Goal: Task Accomplishment & Management: Manage account settings

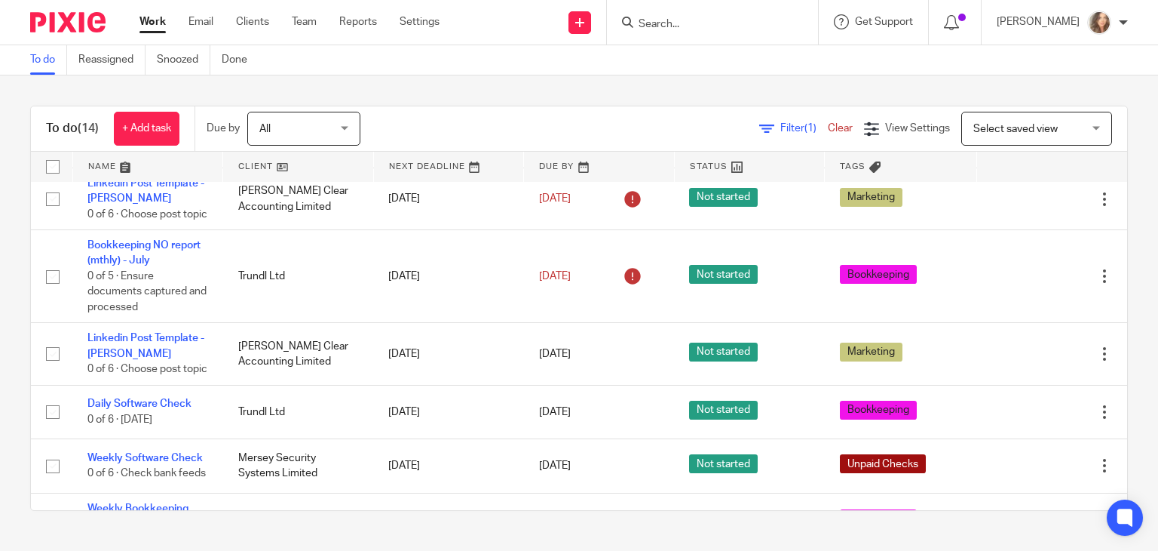
scroll to position [203, 0]
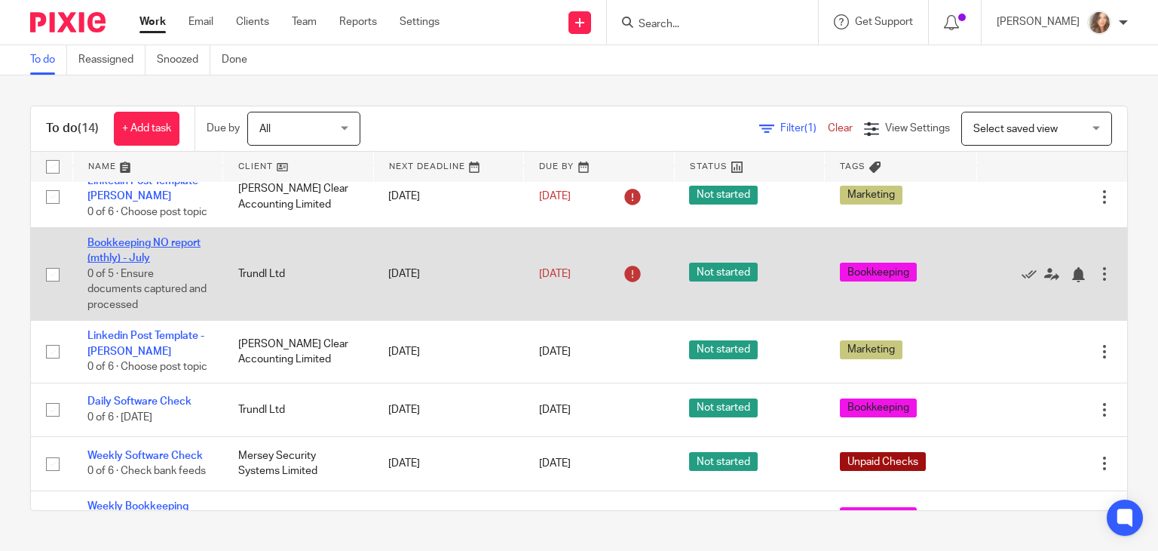
click at [154, 261] on link "Bookkeeping NO report (mthly) - July" at bounding box center [143, 251] width 113 height 26
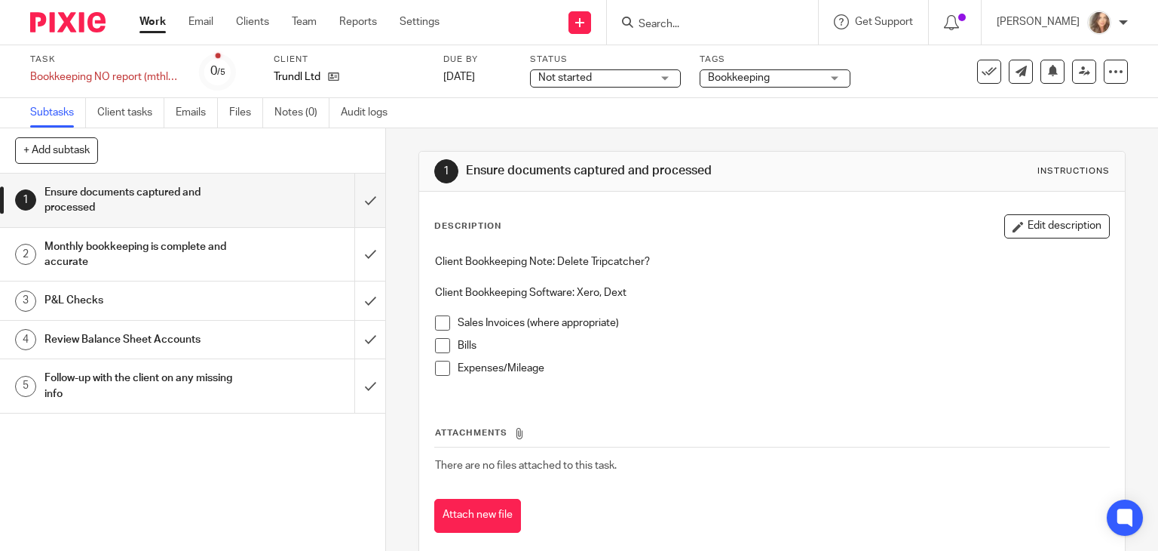
click at [437, 323] on span at bounding box center [442, 322] width 15 height 15
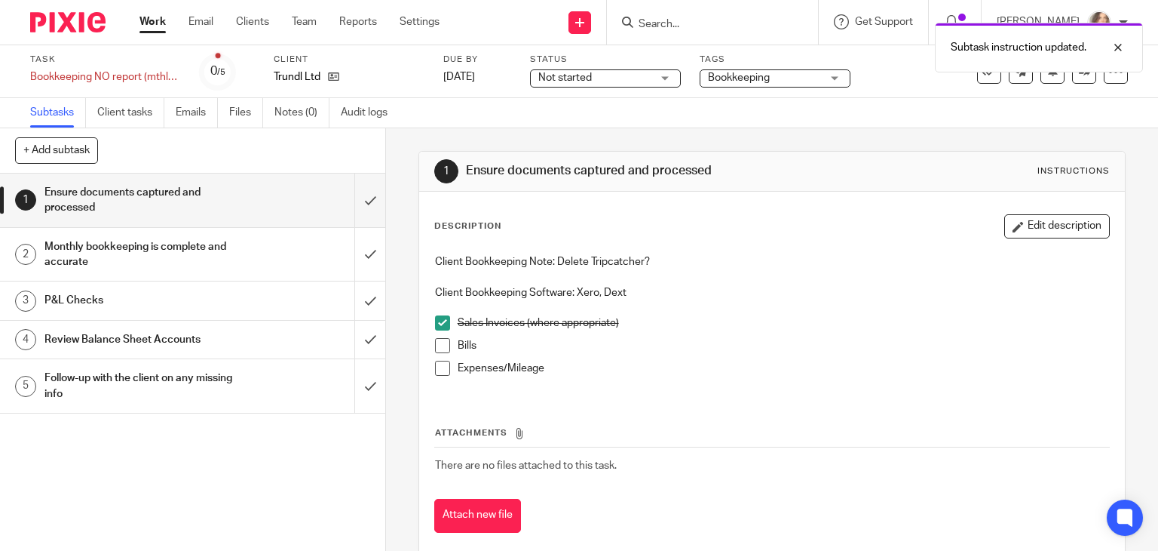
click at [438, 343] on span at bounding box center [442, 345] width 15 height 15
click at [439, 366] on span at bounding box center [442, 368] width 15 height 15
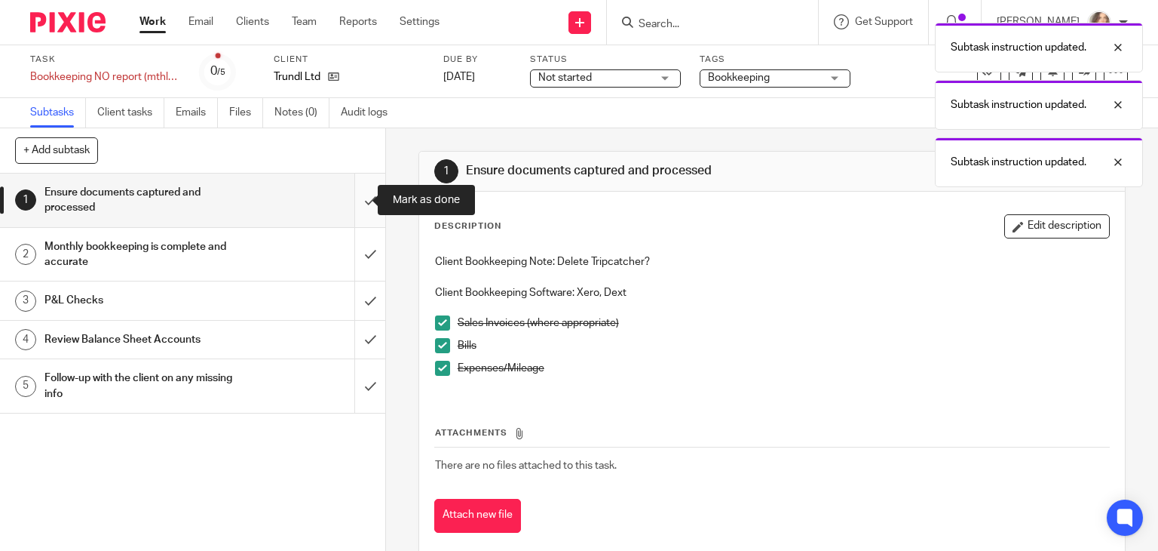
click at [353, 208] on input "submit" at bounding box center [192, 200] width 385 height 54
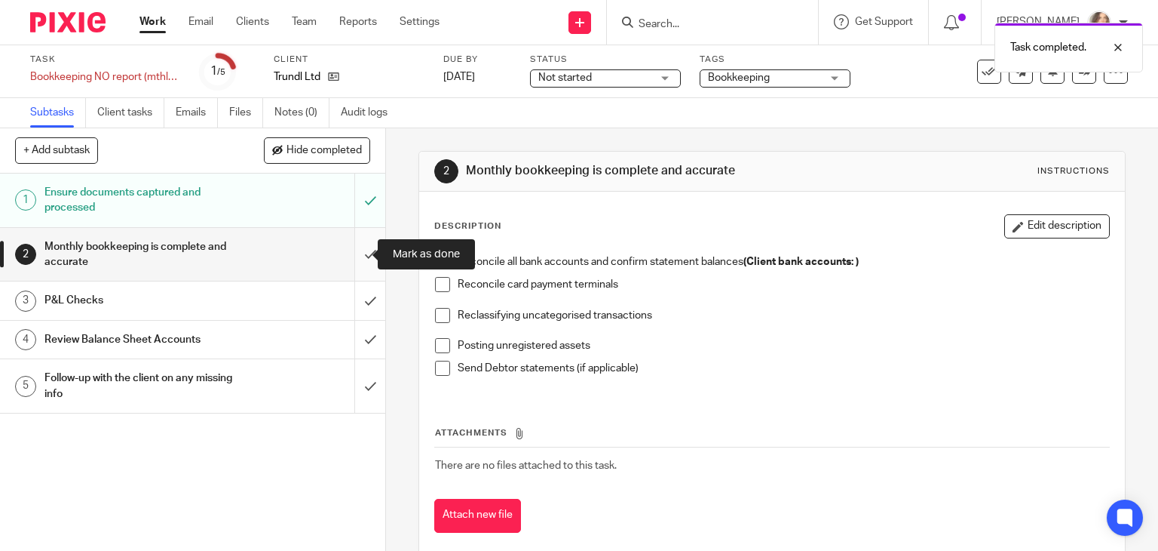
click at [353, 251] on input "submit" at bounding box center [192, 255] width 385 height 54
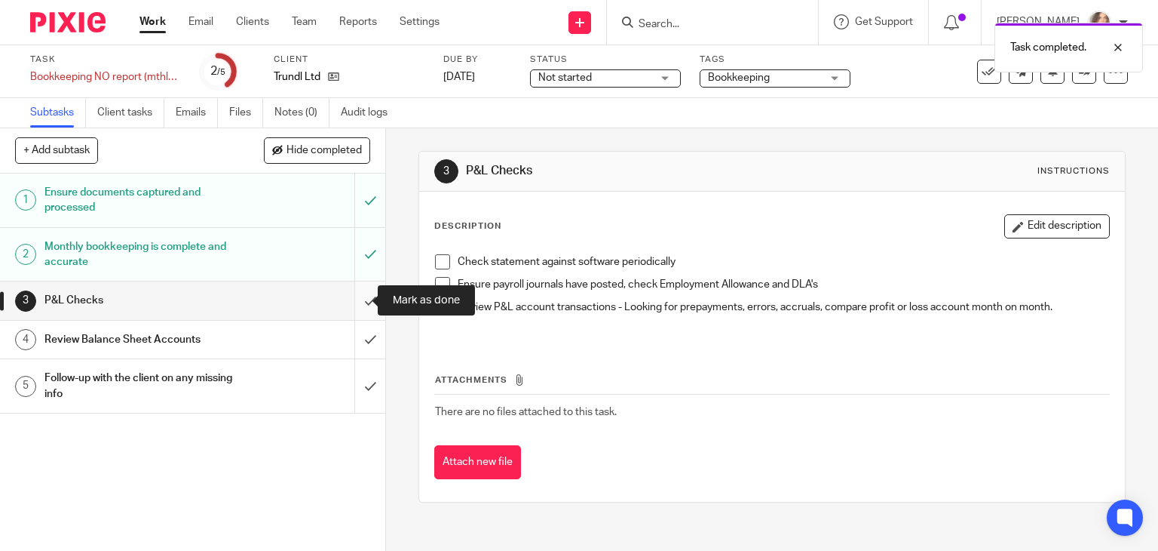
click at [356, 294] on input "submit" at bounding box center [192, 300] width 385 height 38
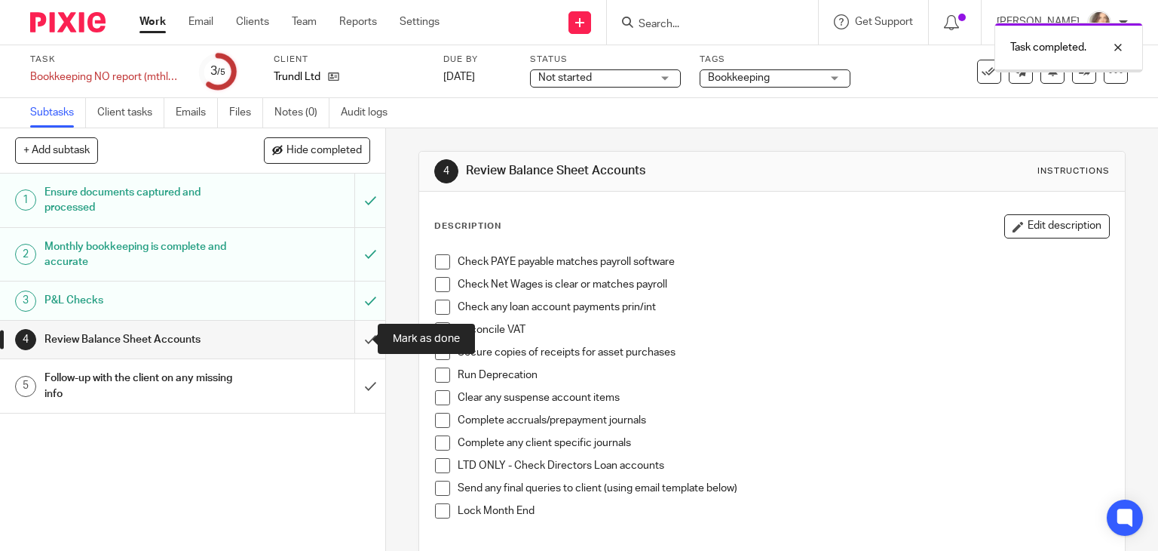
click at [356, 338] on input "submit" at bounding box center [192, 340] width 385 height 38
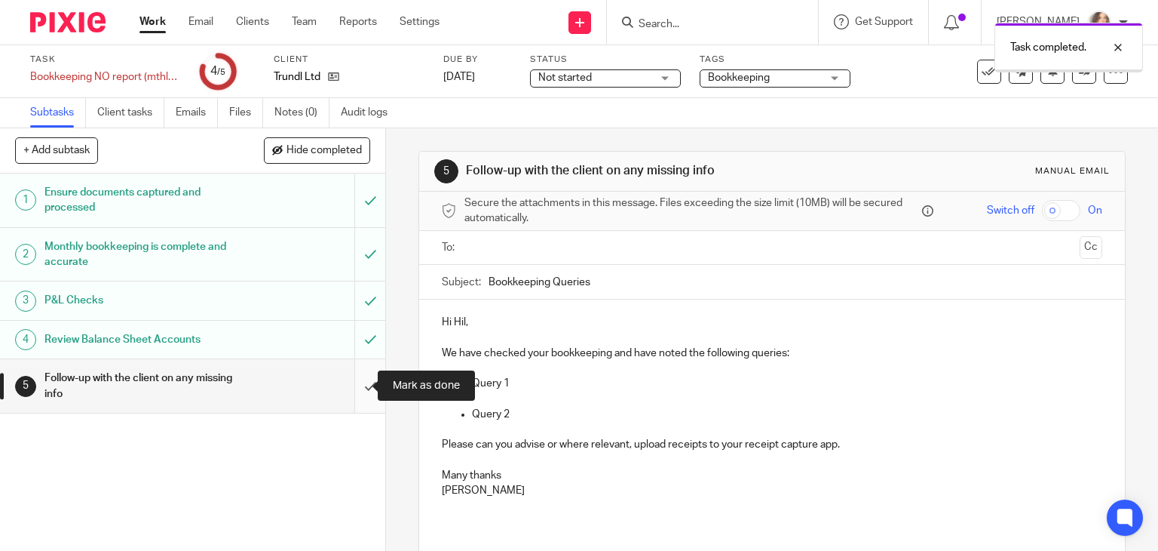
click at [354, 387] on input "submit" at bounding box center [192, 386] width 385 height 54
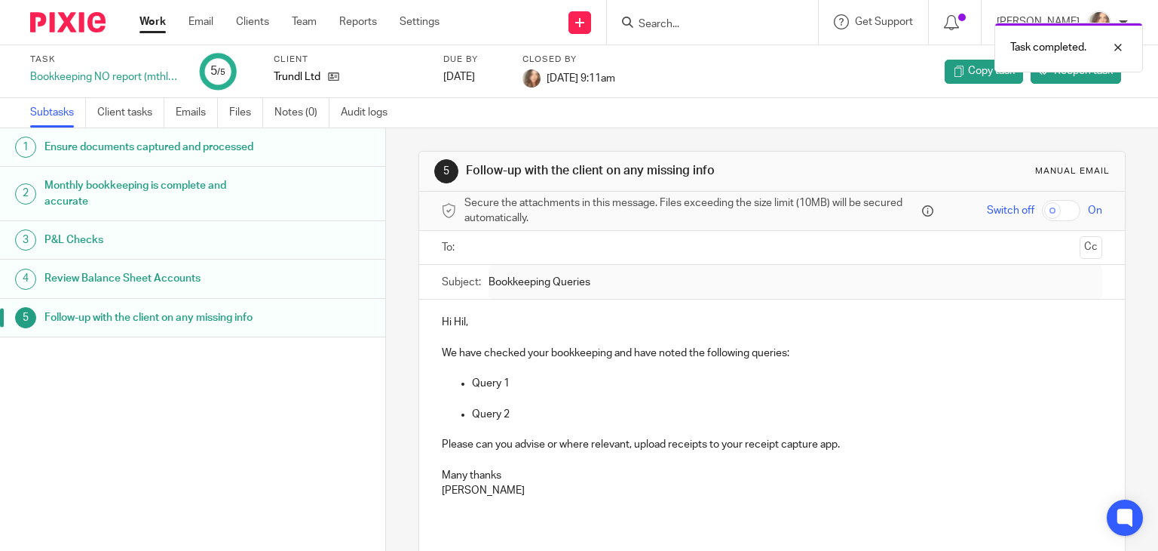
click at [160, 23] on link "Work" at bounding box center [153, 21] width 26 height 15
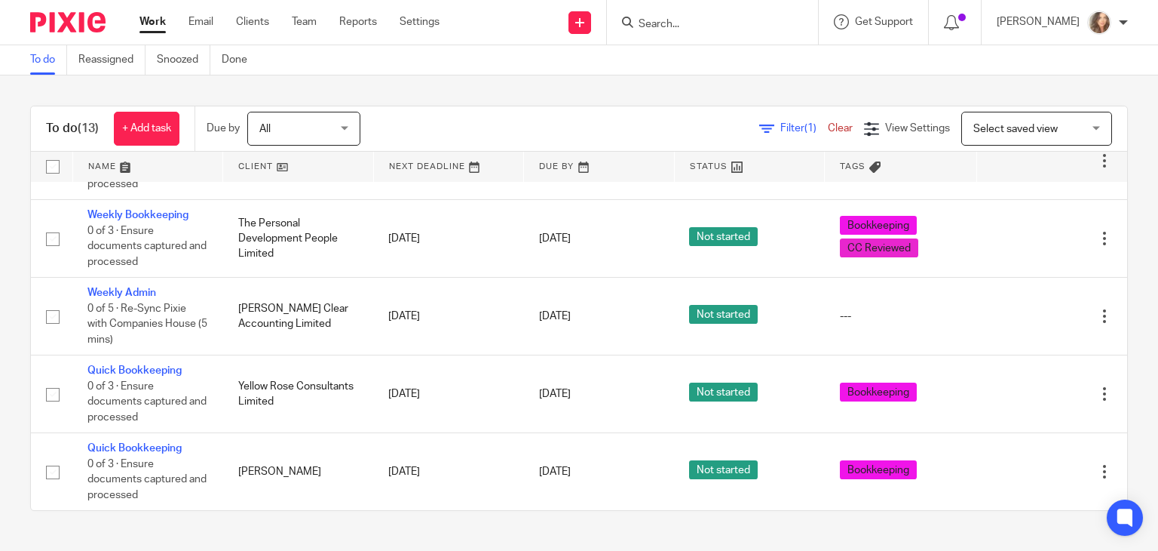
scroll to position [618, 0]
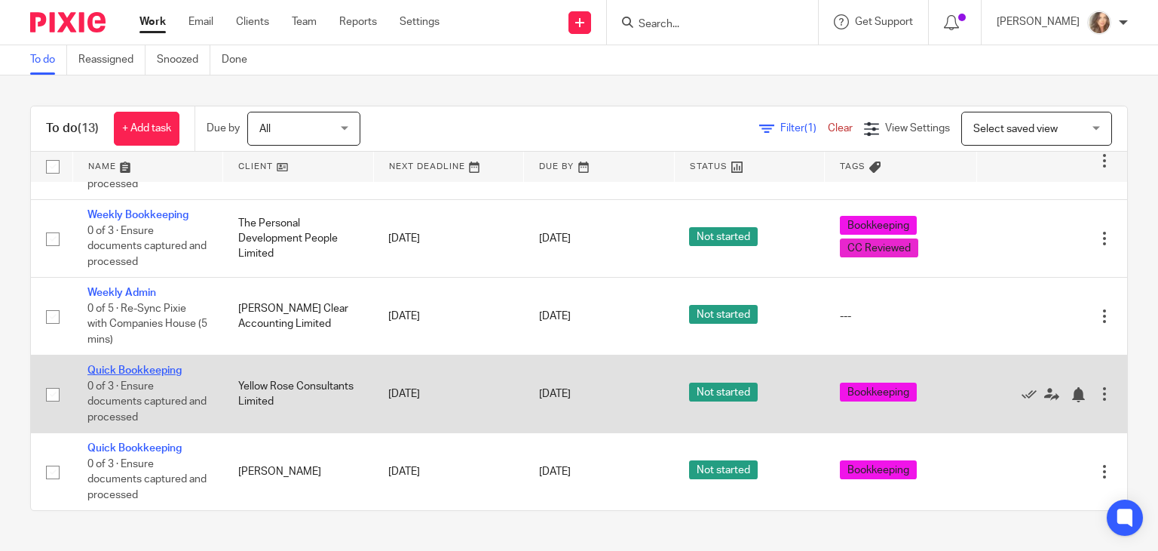
click at [167, 368] on link "Quick Bookkeeping" at bounding box center [134, 370] width 94 height 11
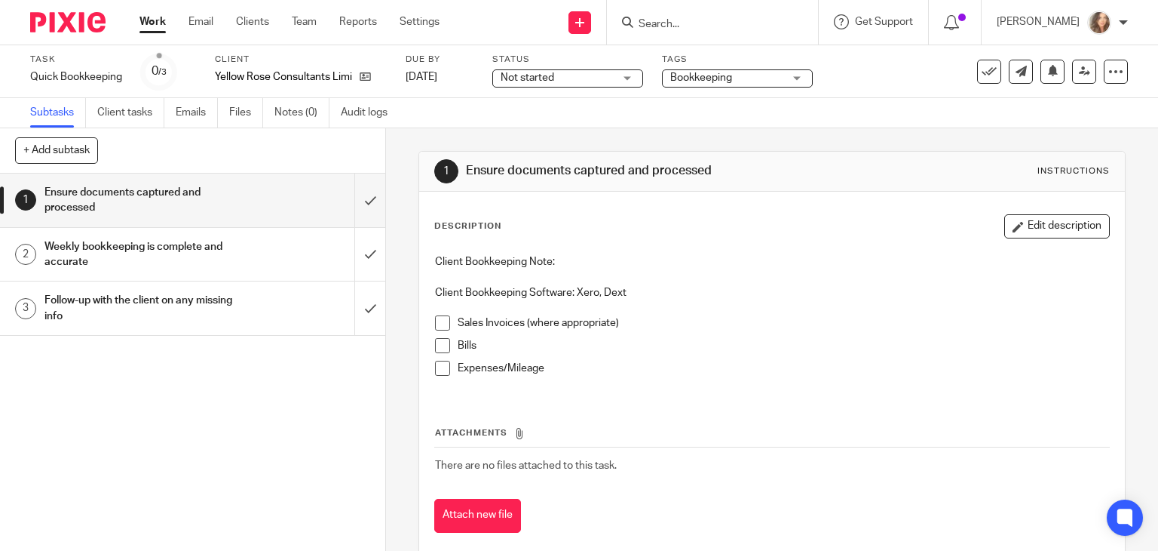
click at [438, 325] on span at bounding box center [442, 322] width 15 height 15
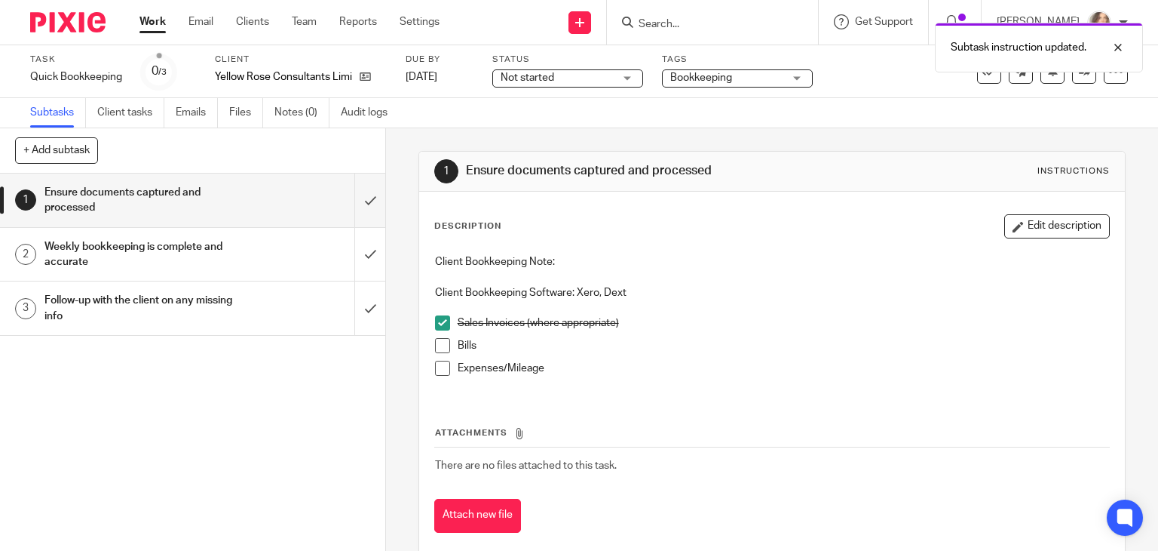
click at [152, 20] on link "Work" at bounding box center [153, 21] width 26 height 15
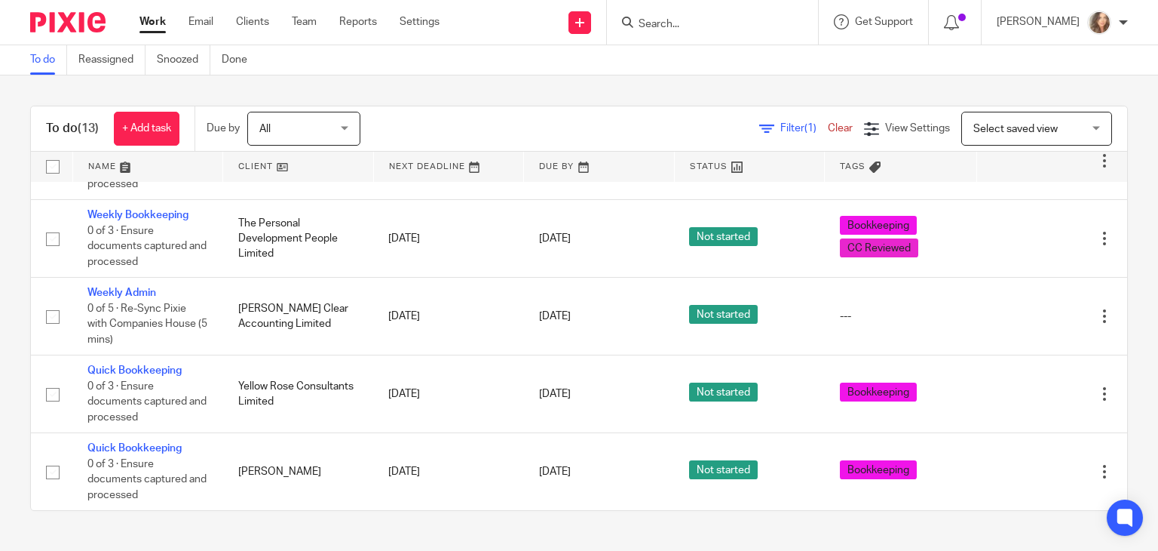
scroll to position [618, 0]
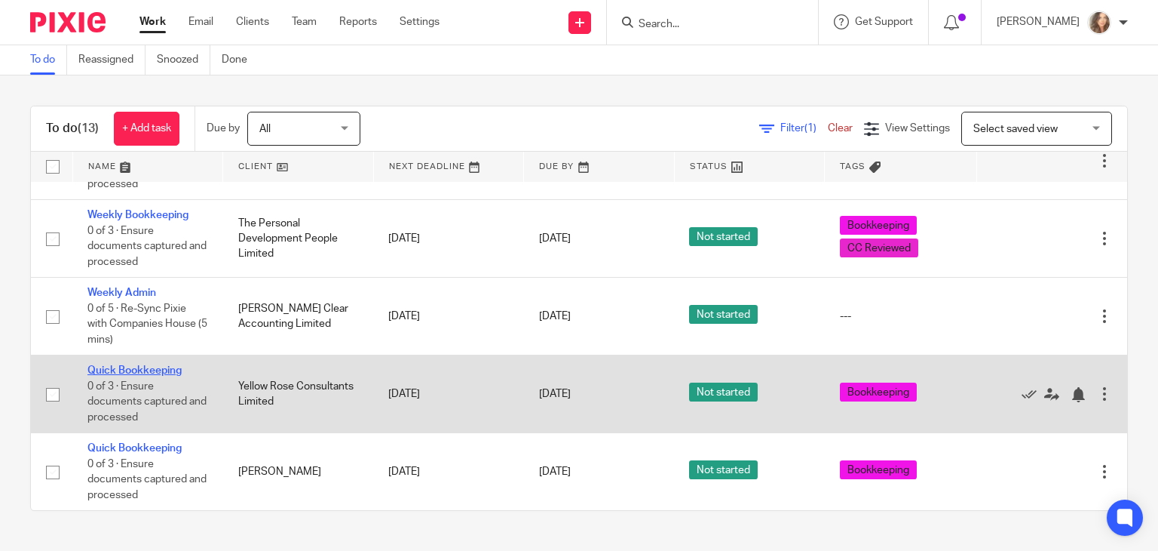
click at [171, 366] on link "Quick Bookkeeping" at bounding box center [134, 370] width 94 height 11
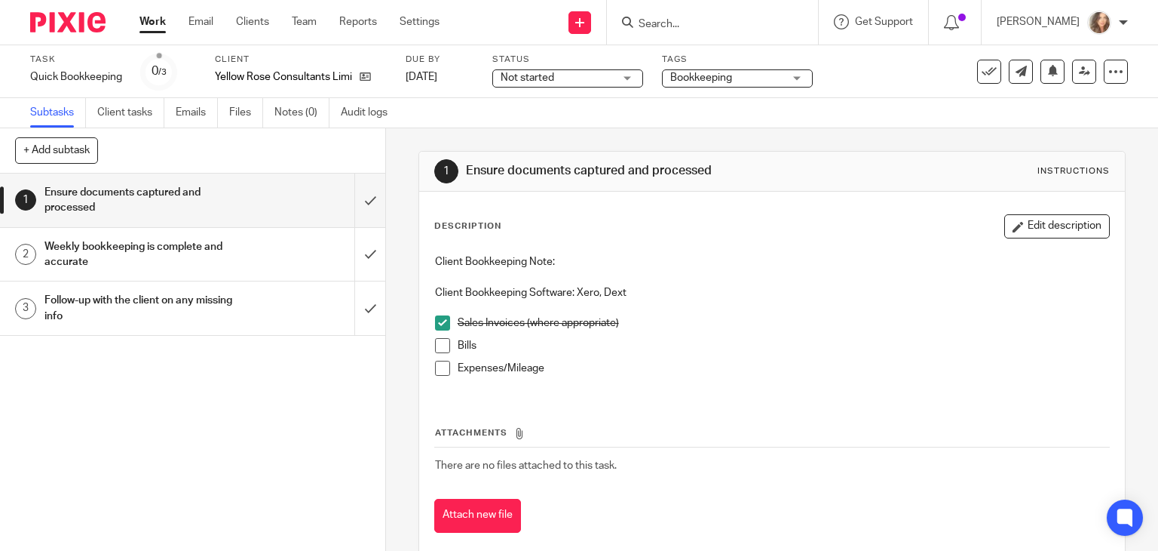
click at [579, 81] on span "Not started" at bounding box center [557, 78] width 113 height 16
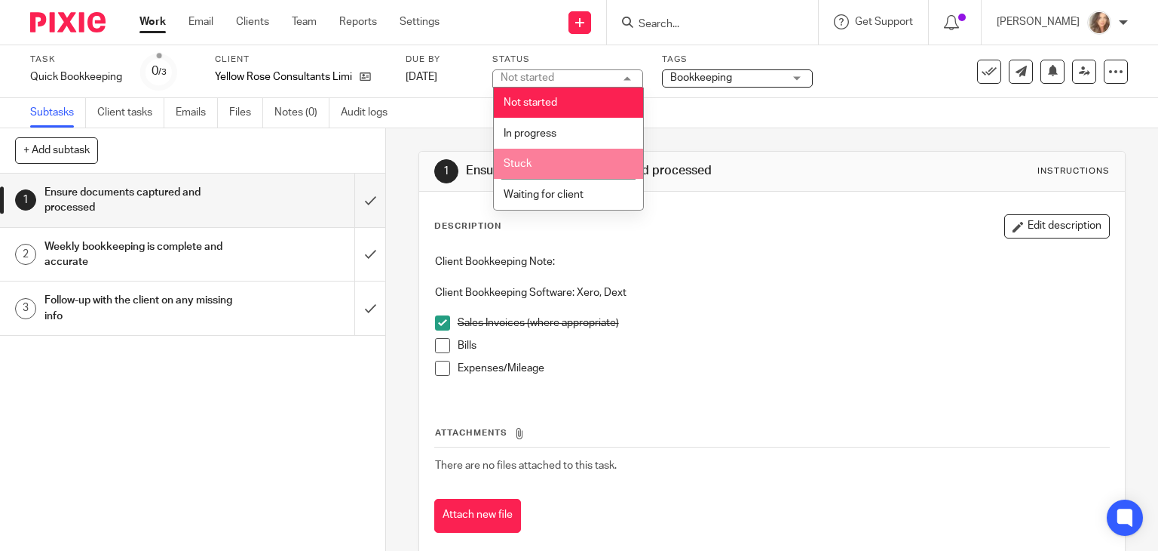
click at [555, 160] on li "Stuck" at bounding box center [568, 164] width 149 height 31
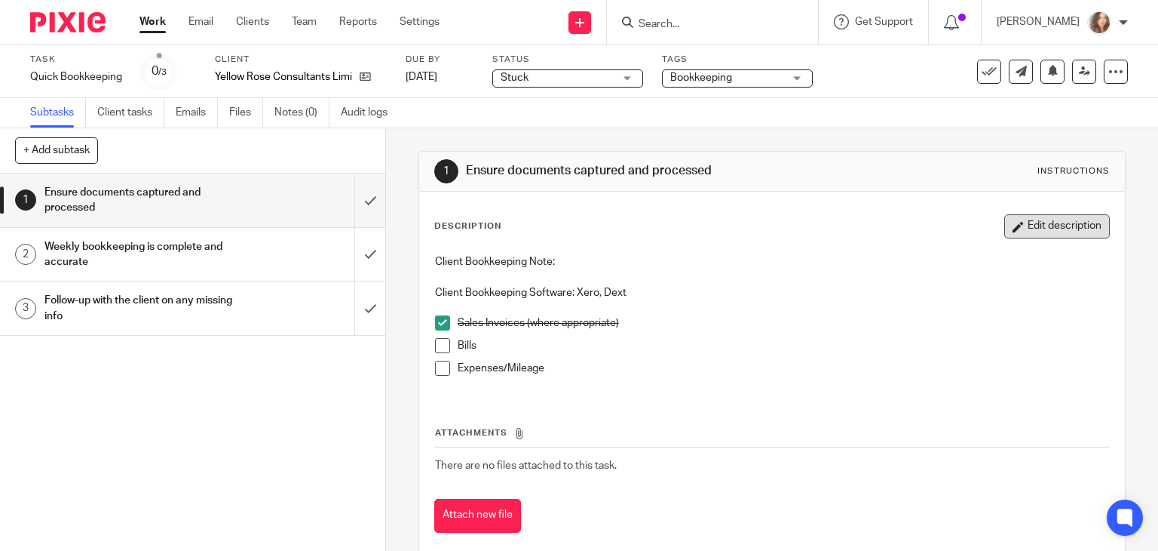
click at [1046, 231] on button "Edit description" at bounding box center [1058, 226] width 106 height 24
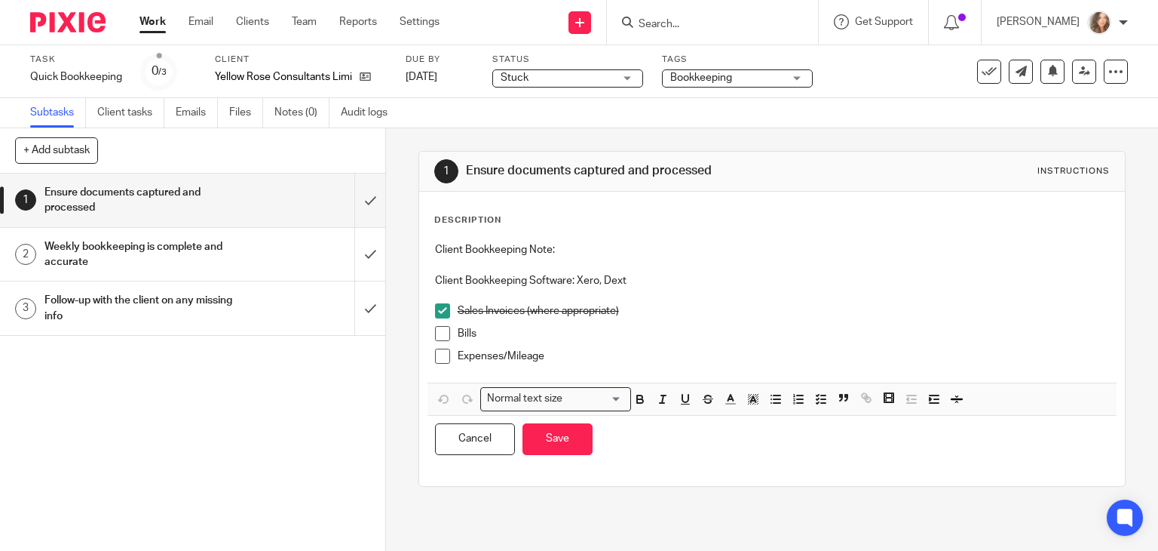
click at [775, 278] on p "Client Bookkeeping Software: Xero, Dext" at bounding box center [772, 280] width 675 height 15
click at [637, 399] on icon "button" at bounding box center [640, 401] width 6 height 4
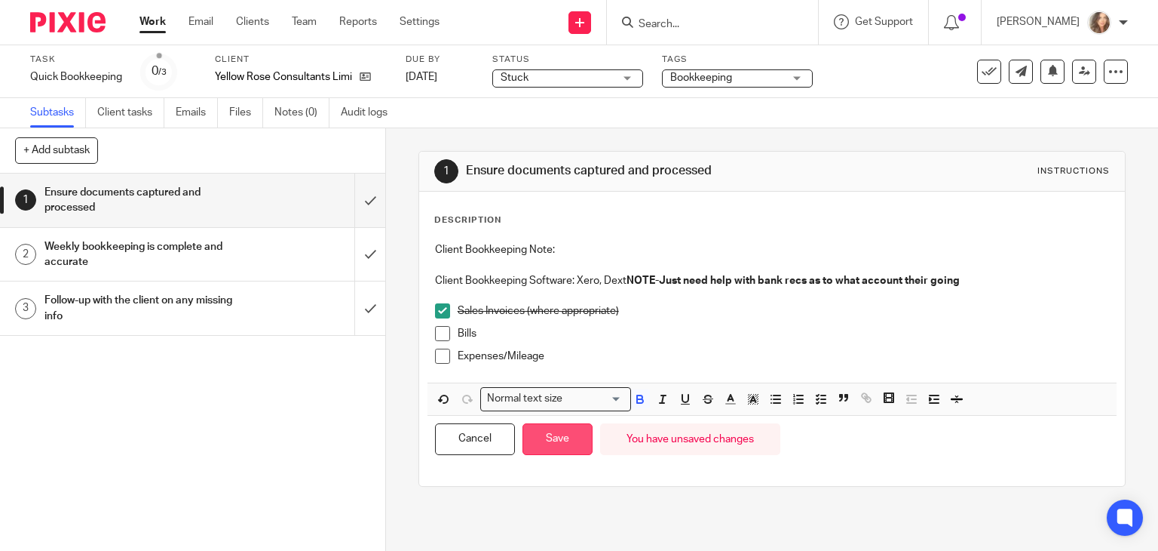
click at [566, 440] on button "Save" at bounding box center [558, 439] width 70 height 32
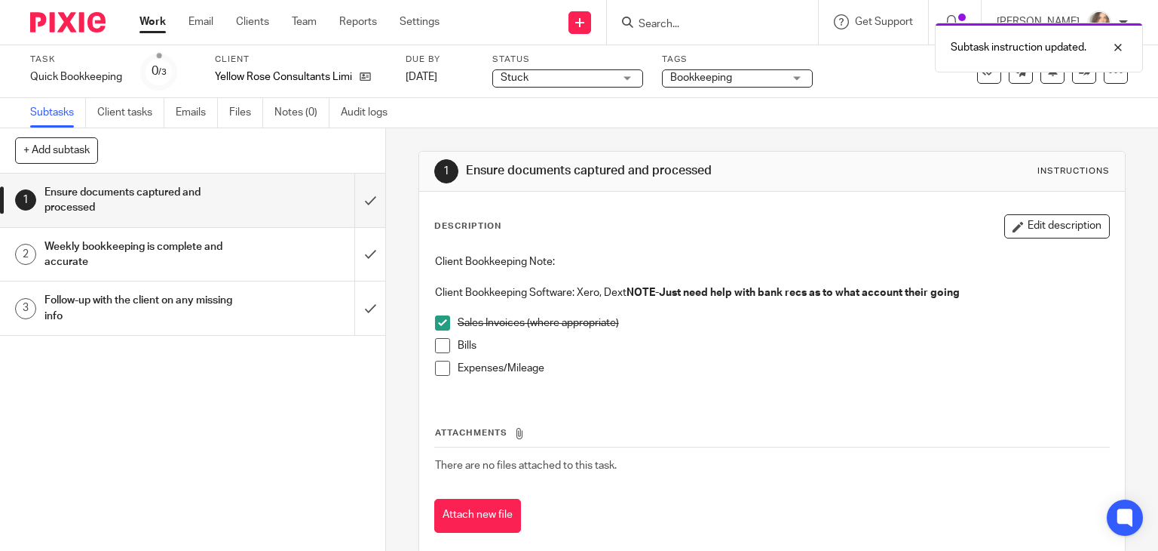
click at [152, 26] on link "Work" at bounding box center [153, 21] width 26 height 15
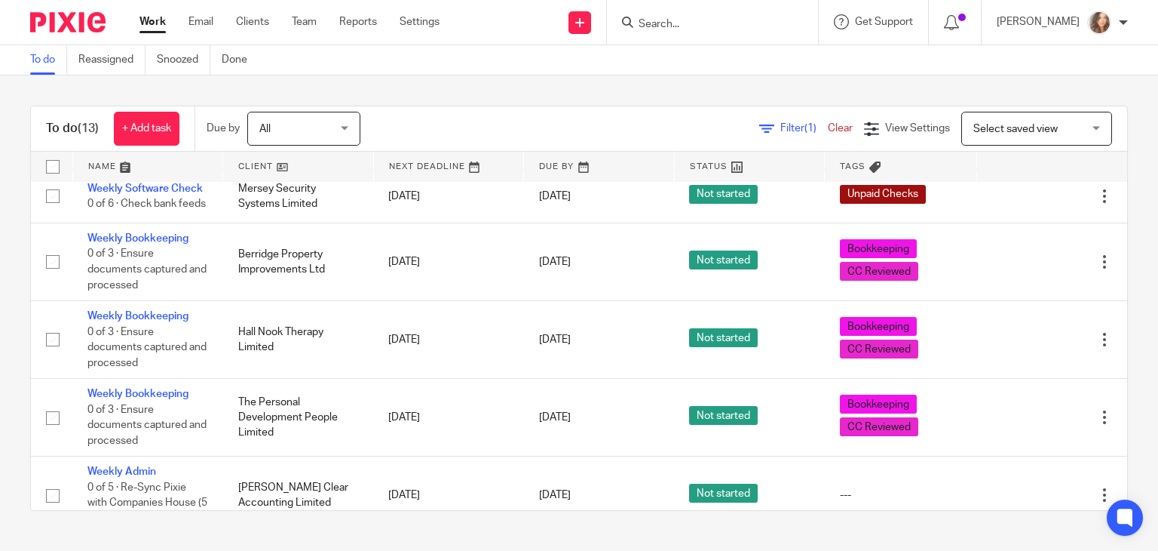
scroll to position [347, 0]
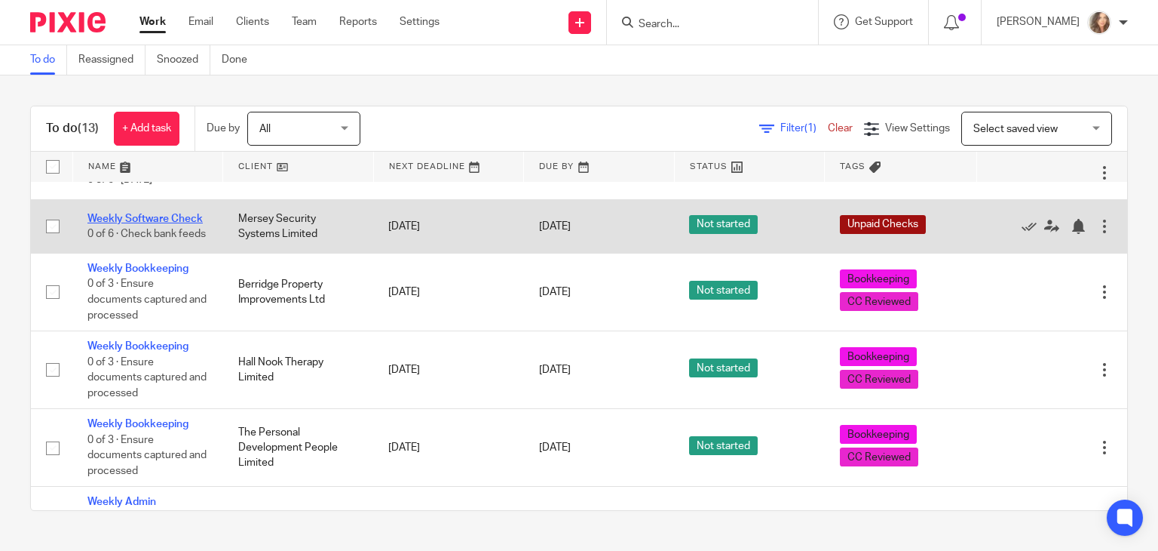
click at [125, 224] on link "Weekly Software Check" at bounding box center [144, 218] width 115 height 11
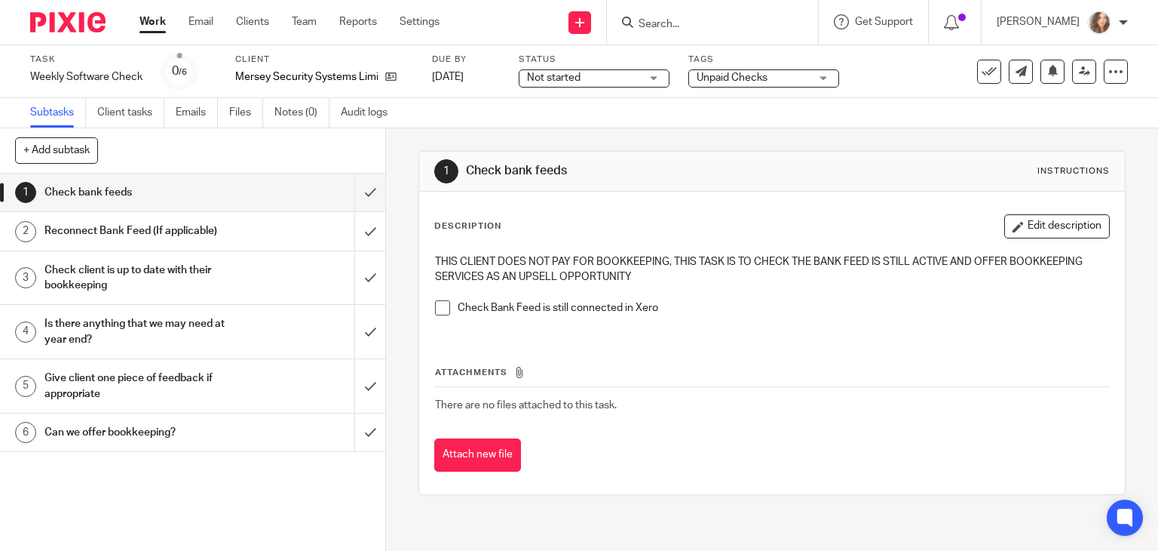
click at [442, 305] on span at bounding box center [442, 307] width 15 height 15
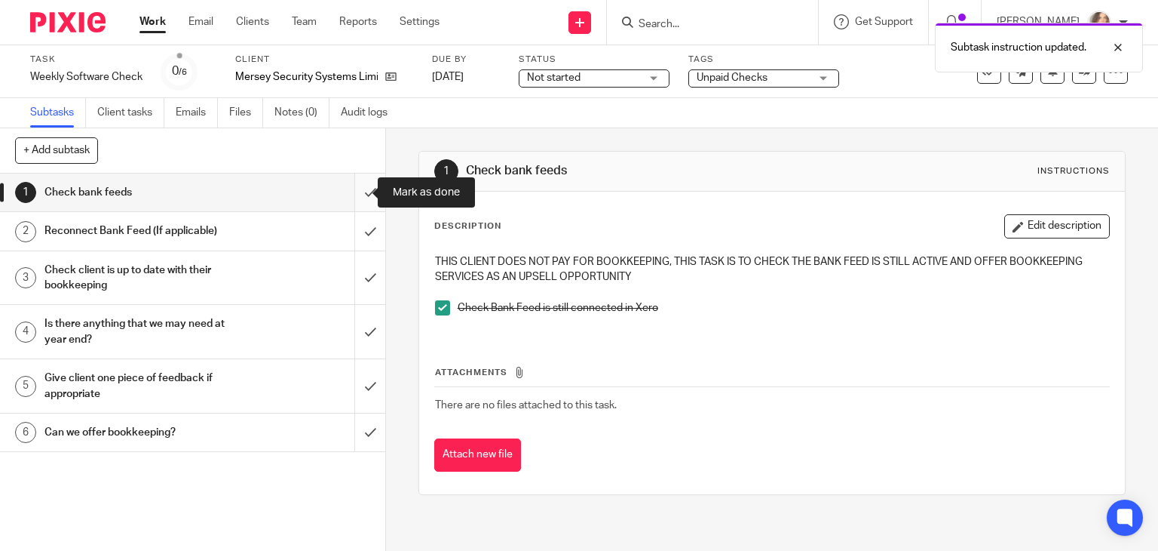
click at [354, 190] on input "submit" at bounding box center [192, 192] width 385 height 38
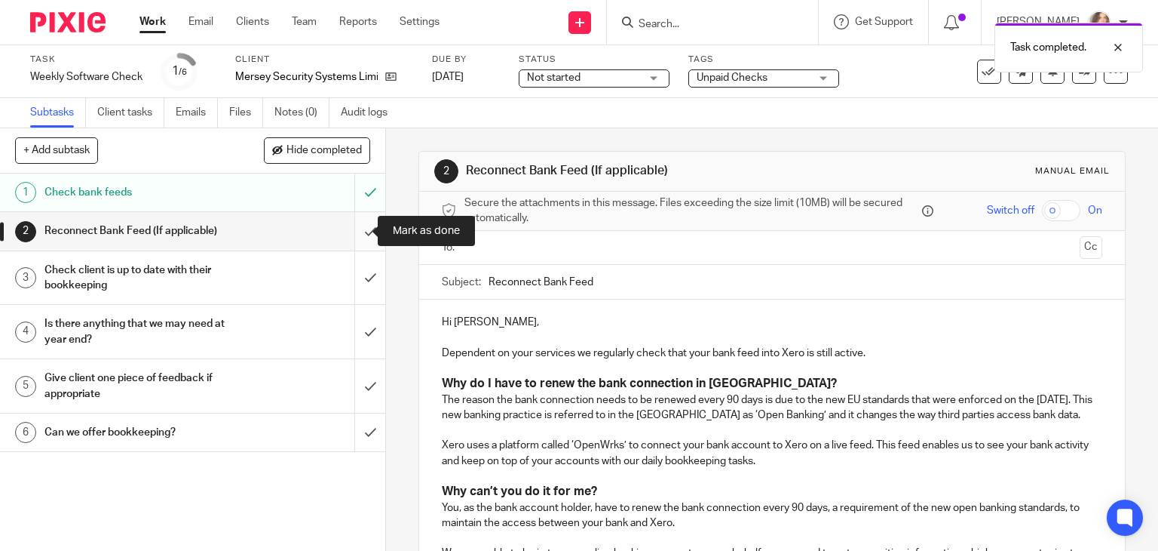
click at [353, 232] on input "submit" at bounding box center [192, 231] width 385 height 38
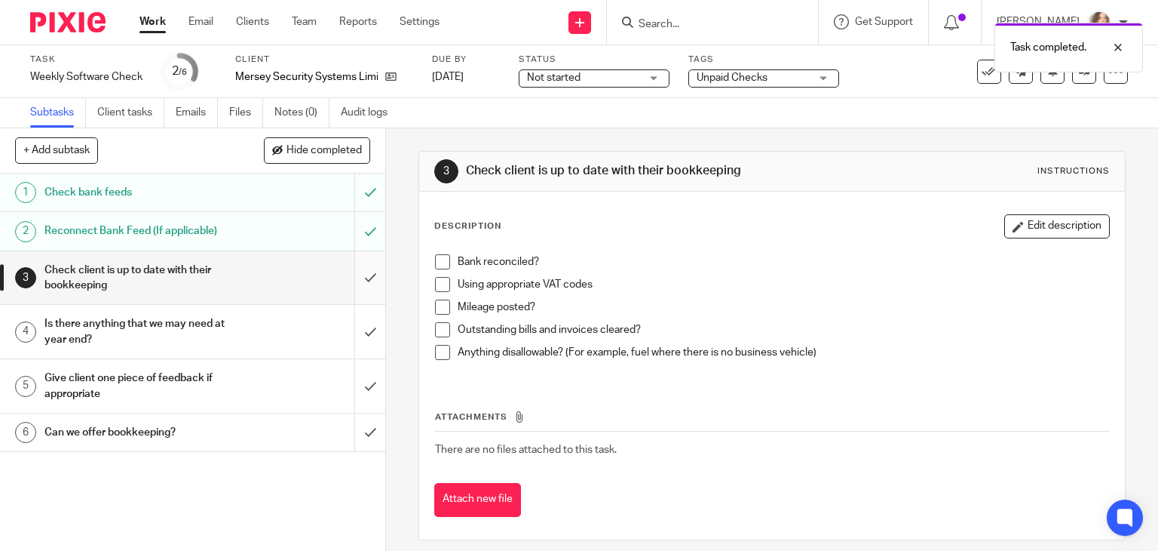
click at [355, 276] on input "submit" at bounding box center [192, 278] width 385 height 54
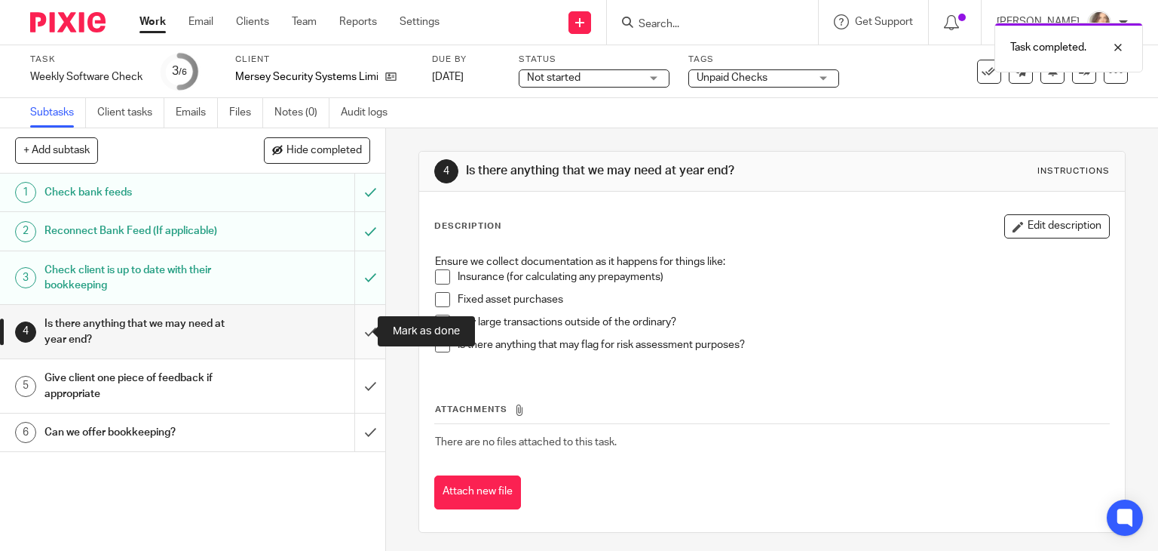
click at [354, 330] on input "submit" at bounding box center [192, 332] width 385 height 54
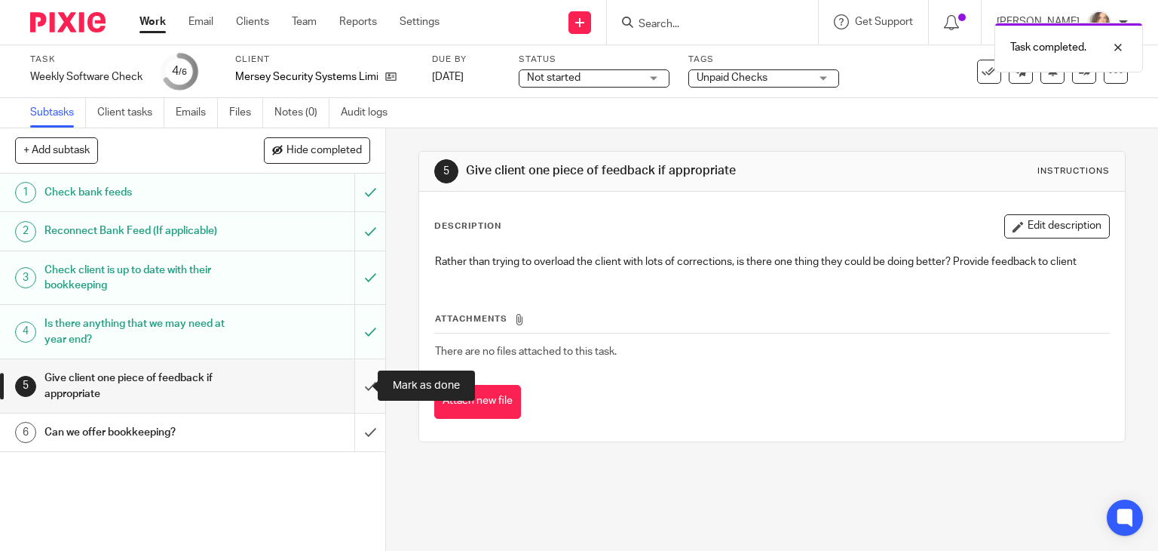
click at [357, 386] on input "submit" at bounding box center [192, 386] width 385 height 54
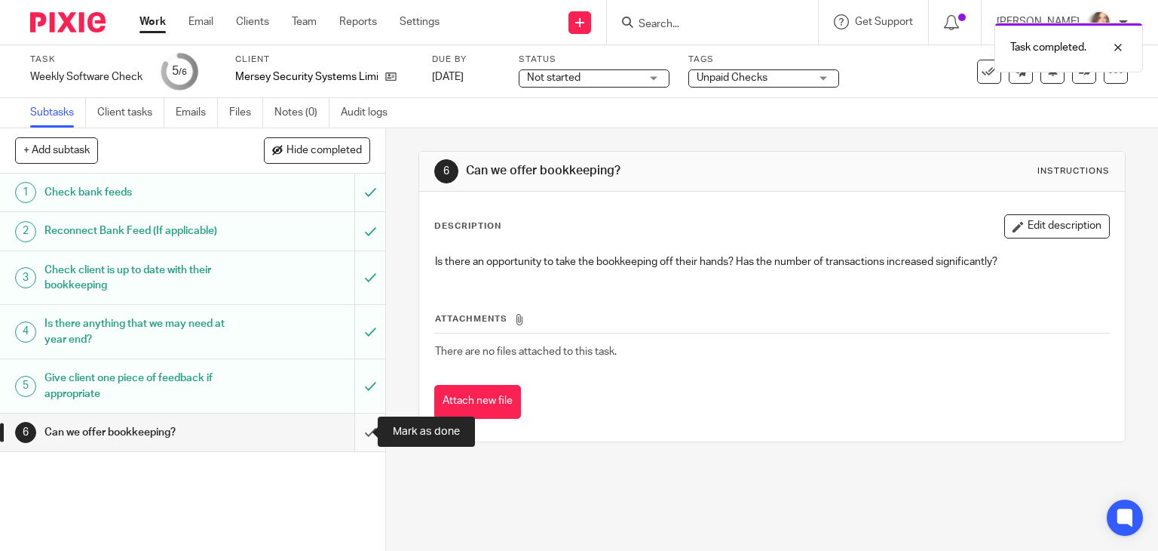
click at [355, 431] on input "submit" at bounding box center [192, 432] width 385 height 38
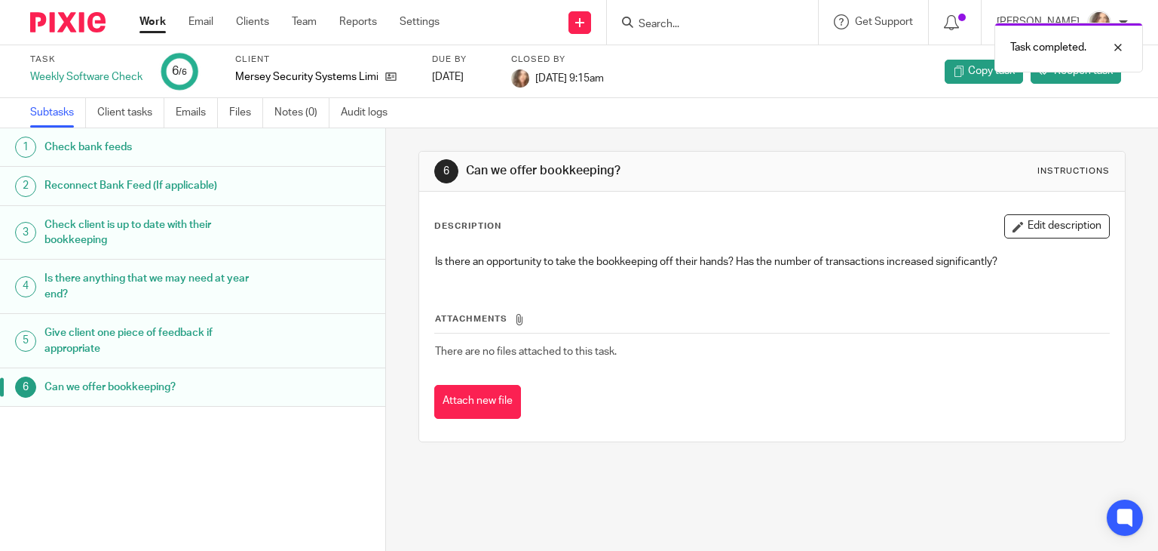
click at [153, 23] on link "Work" at bounding box center [153, 21] width 26 height 15
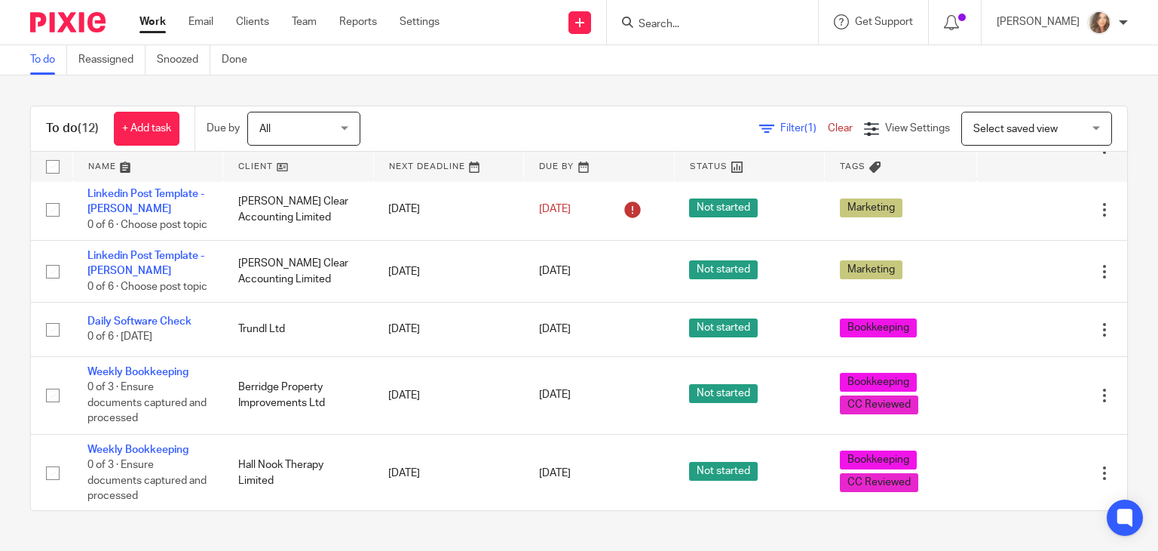
scroll to position [195, 0]
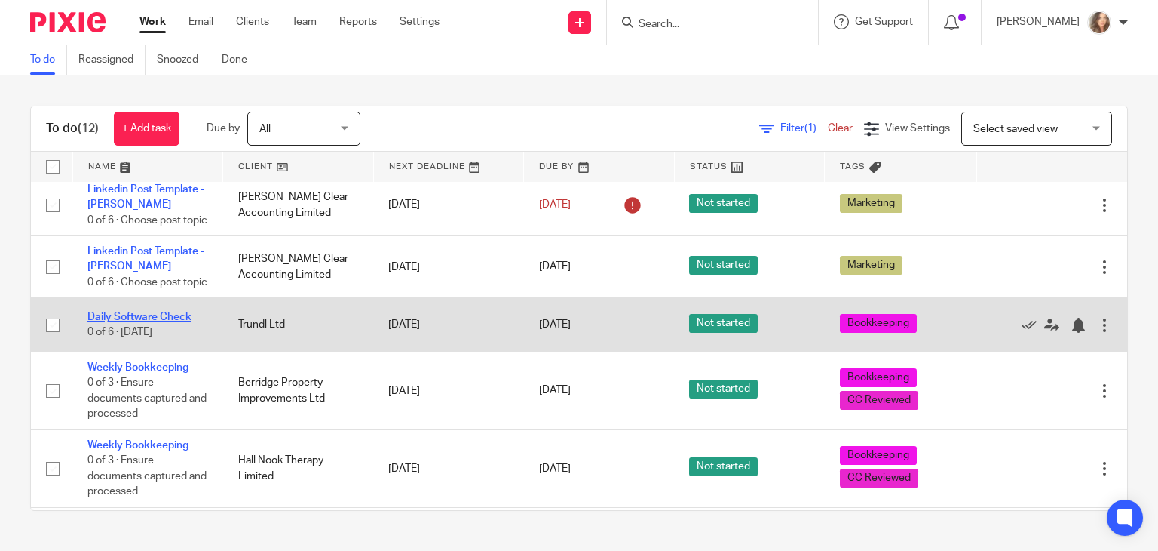
click at [167, 322] on link "Daily Software Check" at bounding box center [139, 316] width 104 height 11
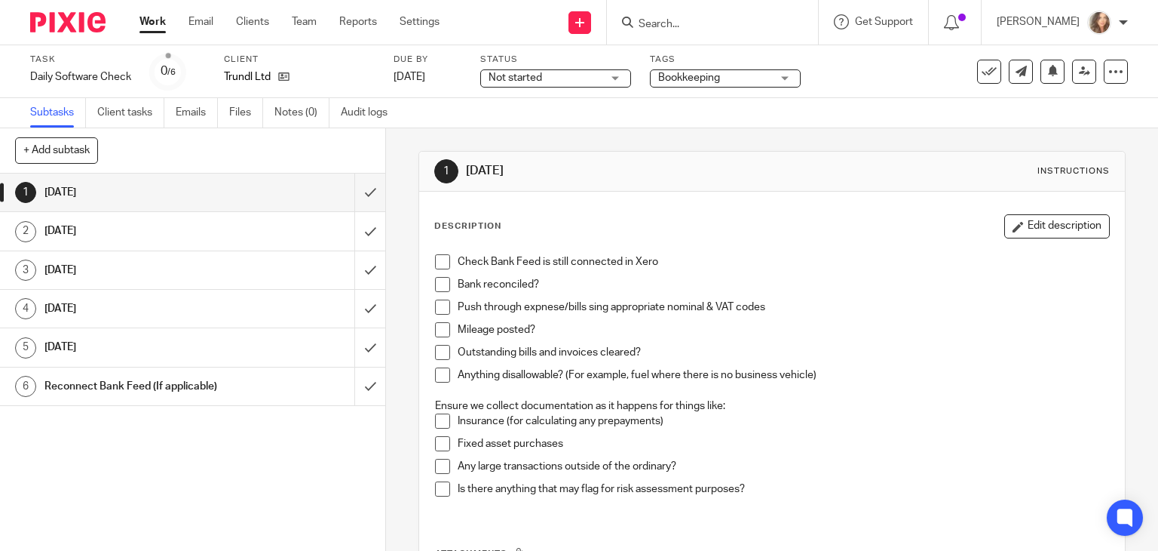
click at [435, 265] on span at bounding box center [442, 261] width 15 height 15
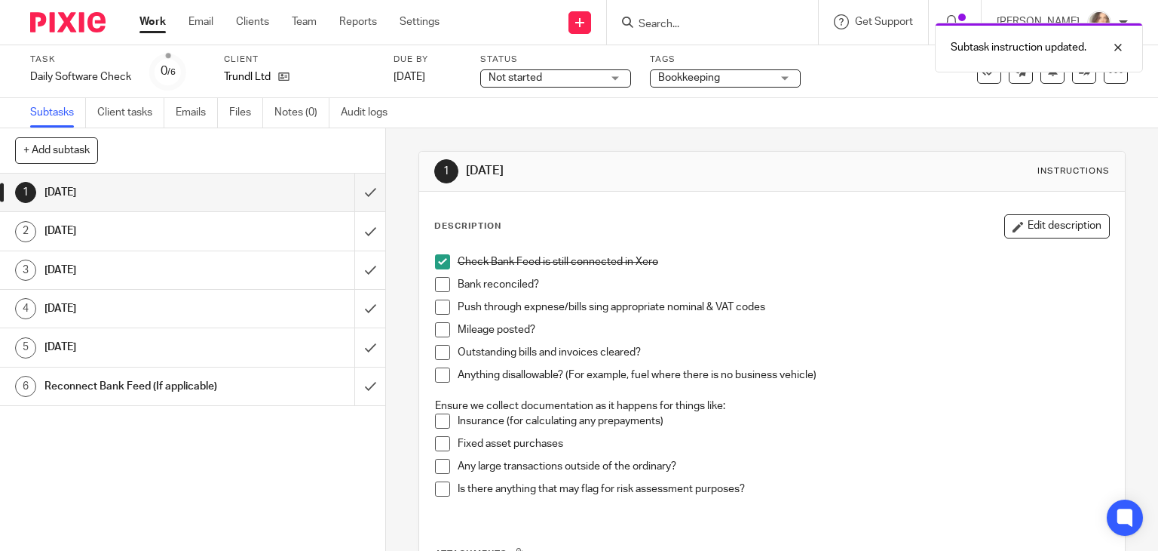
click at [435, 281] on span at bounding box center [442, 284] width 15 height 15
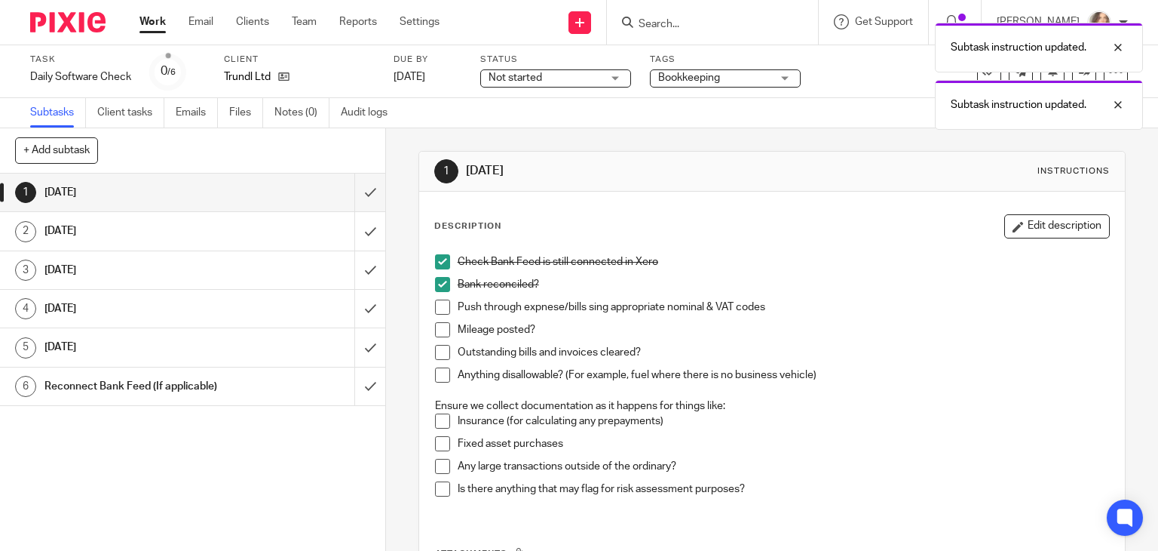
click at [437, 303] on span at bounding box center [442, 306] width 15 height 15
click at [440, 330] on span at bounding box center [442, 329] width 15 height 15
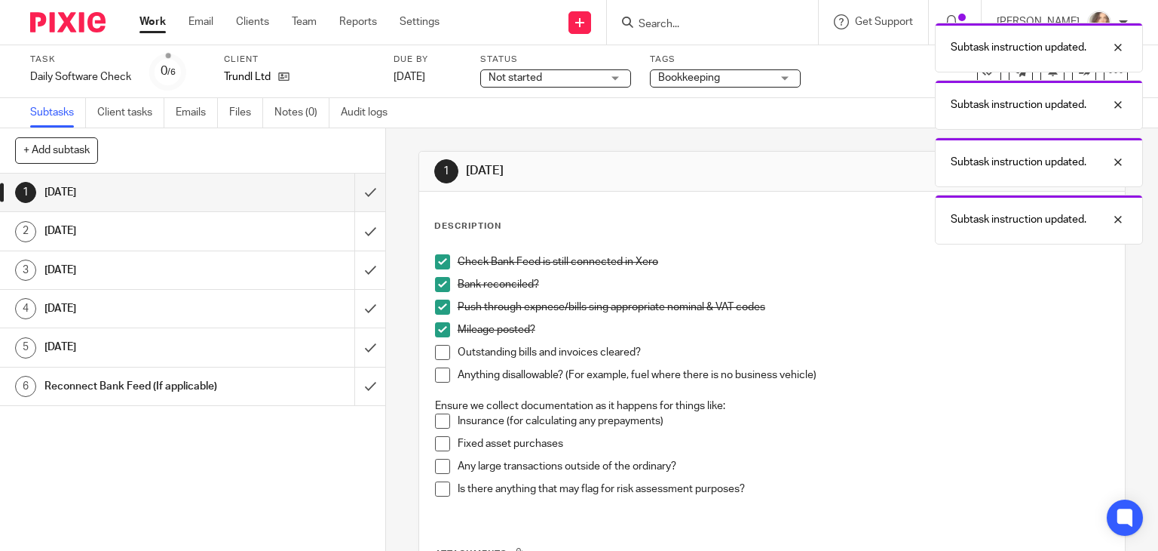
click at [440, 346] on span at bounding box center [442, 352] width 15 height 15
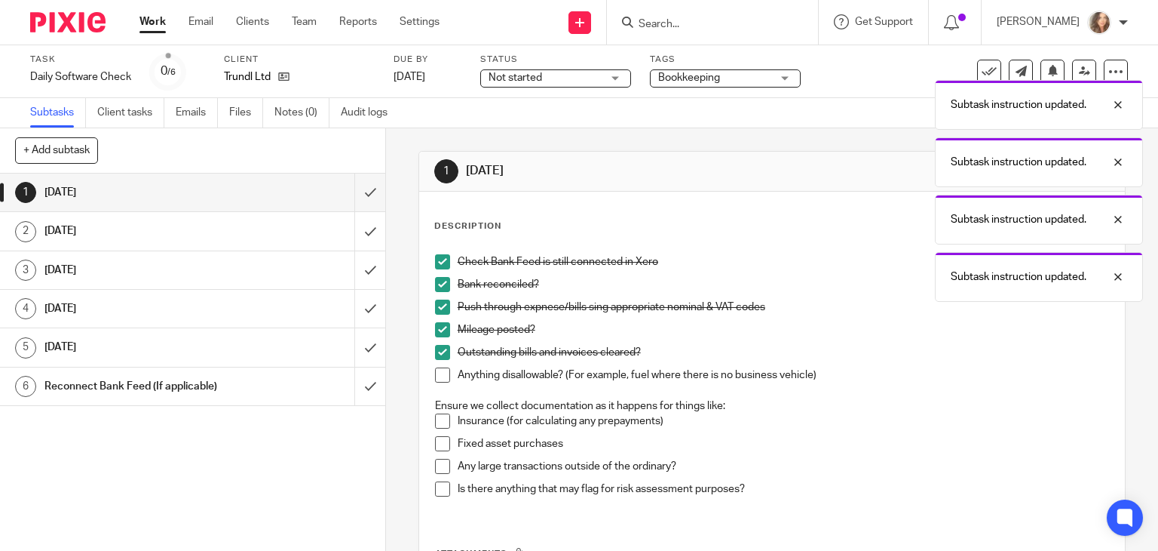
click at [440, 365] on li "Outstanding bills and invoices cleared?" at bounding box center [772, 356] width 675 height 23
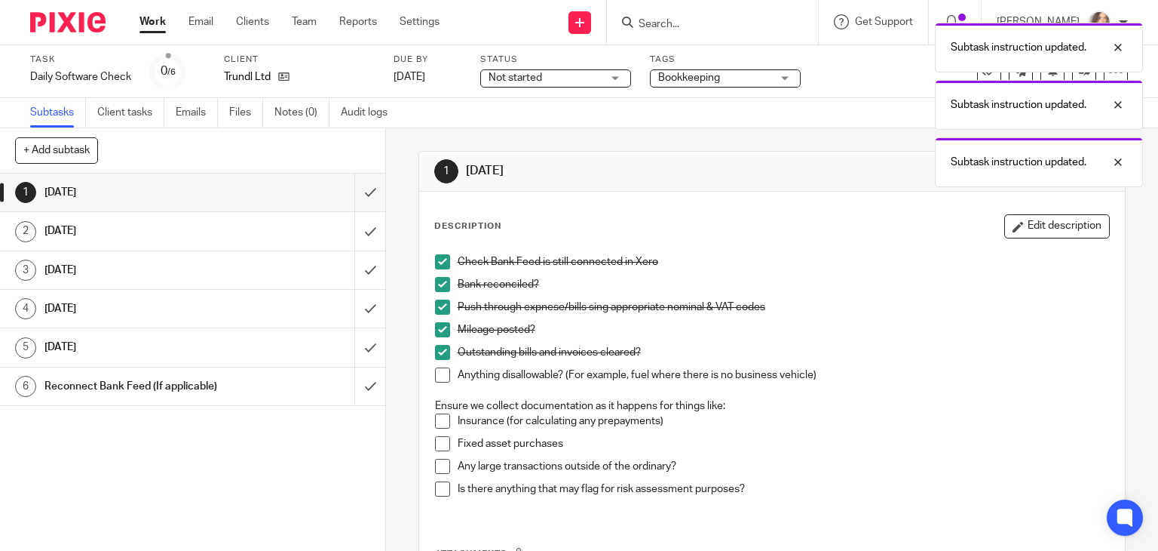
click at [439, 377] on span at bounding box center [442, 374] width 15 height 15
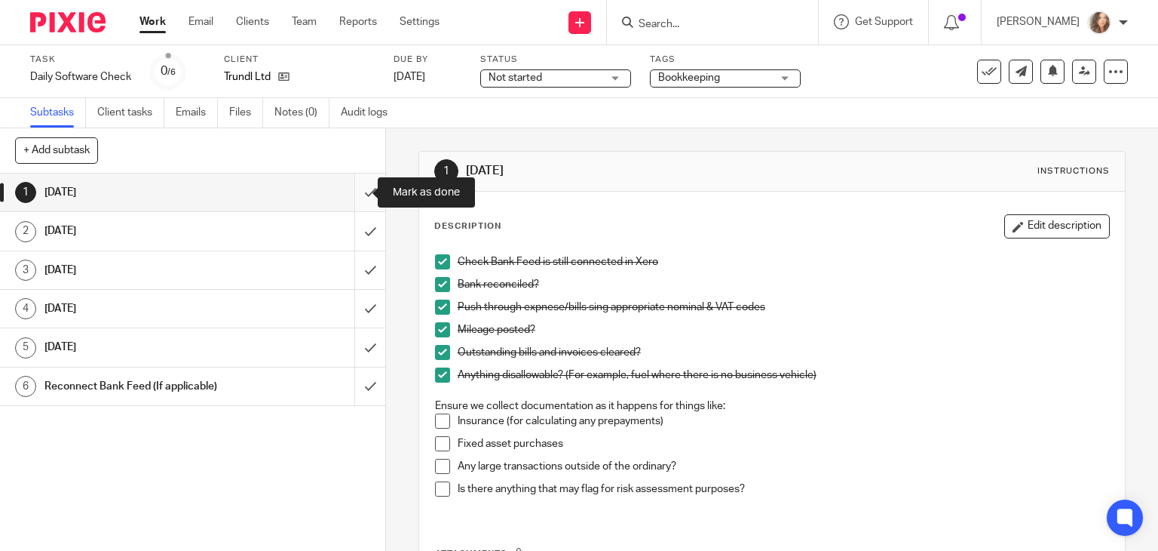
click at [355, 191] on input "submit" at bounding box center [192, 192] width 385 height 38
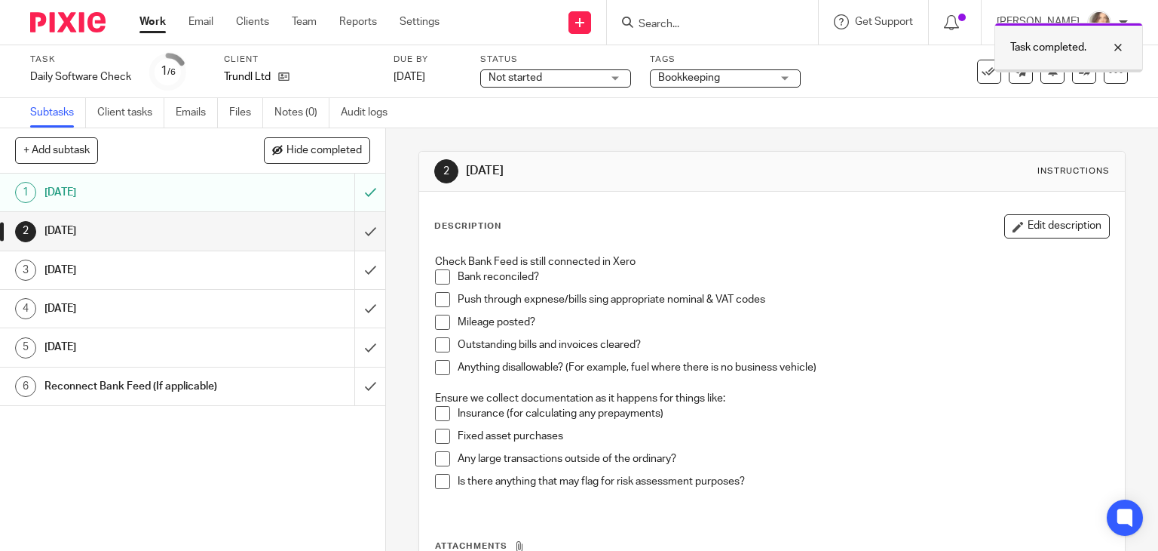
click at [1115, 49] on div at bounding box center [1107, 47] width 41 height 18
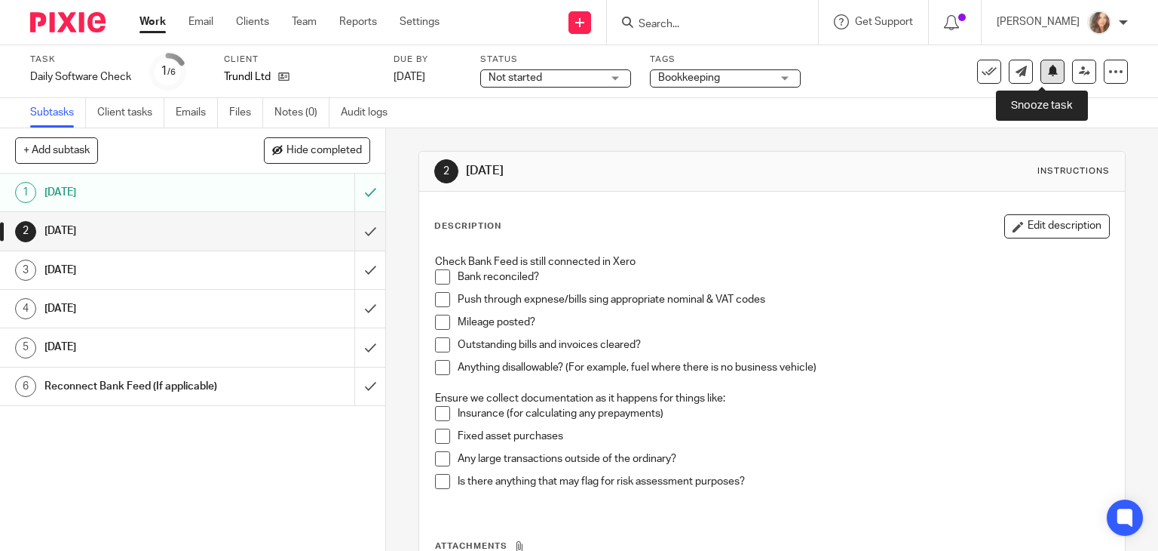
click at [1048, 73] on icon at bounding box center [1053, 70] width 11 height 11
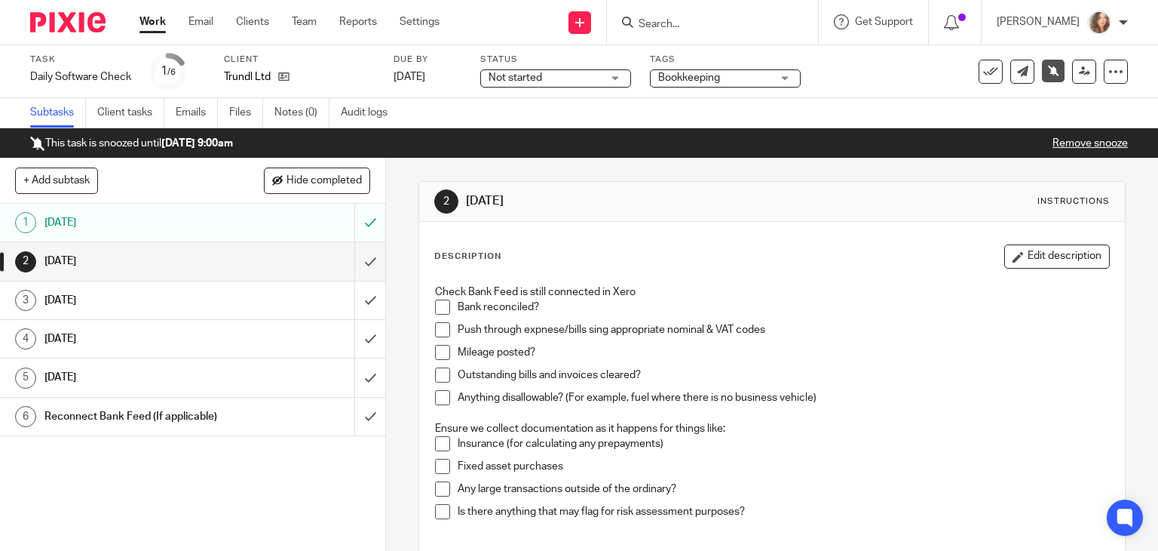
click at [153, 20] on link "Work" at bounding box center [153, 21] width 26 height 15
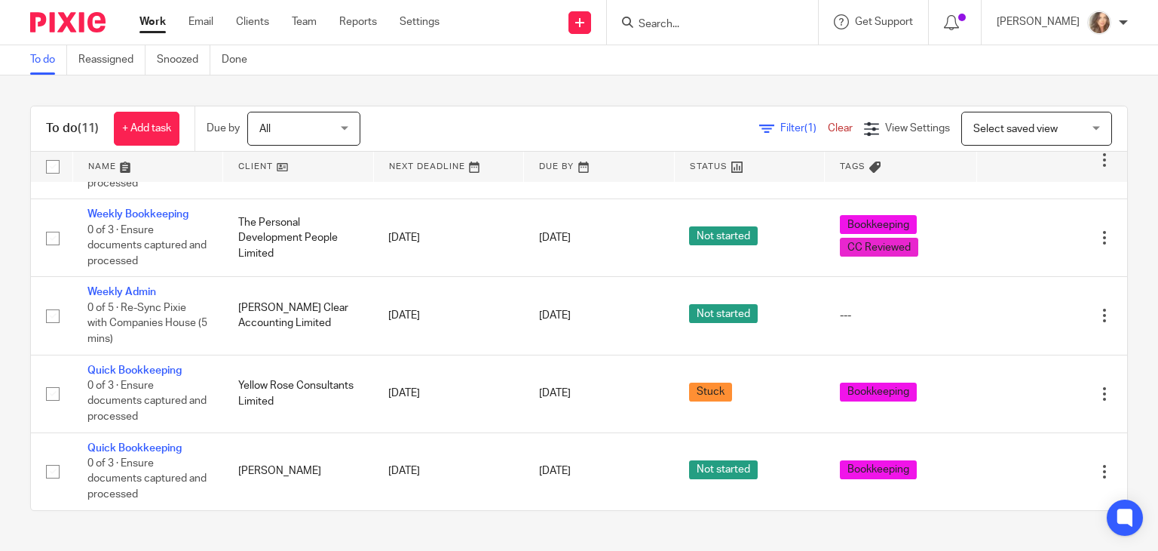
scroll to position [486, 0]
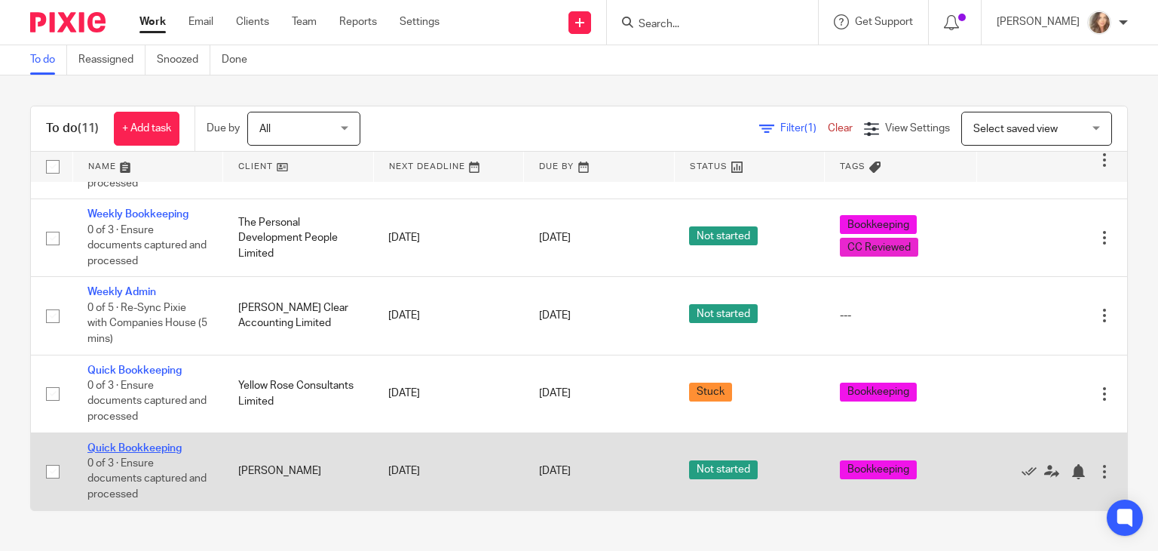
click at [166, 444] on link "Quick Bookkeeping" at bounding box center [134, 448] width 94 height 11
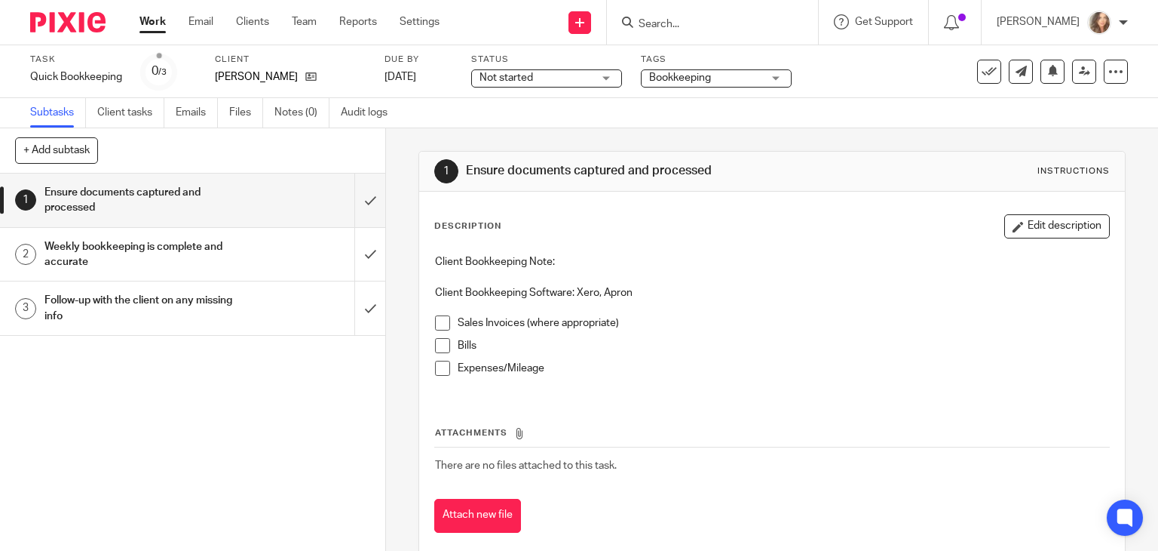
click at [440, 321] on span at bounding box center [442, 322] width 15 height 15
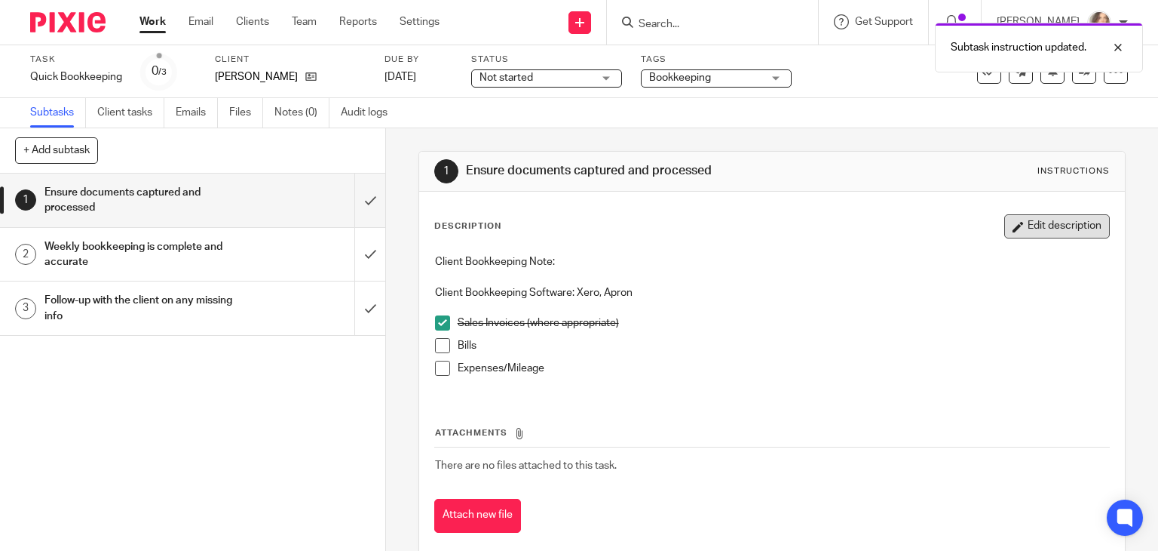
click at [1006, 226] on button "Edit description" at bounding box center [1058, 226] width 106 height 24
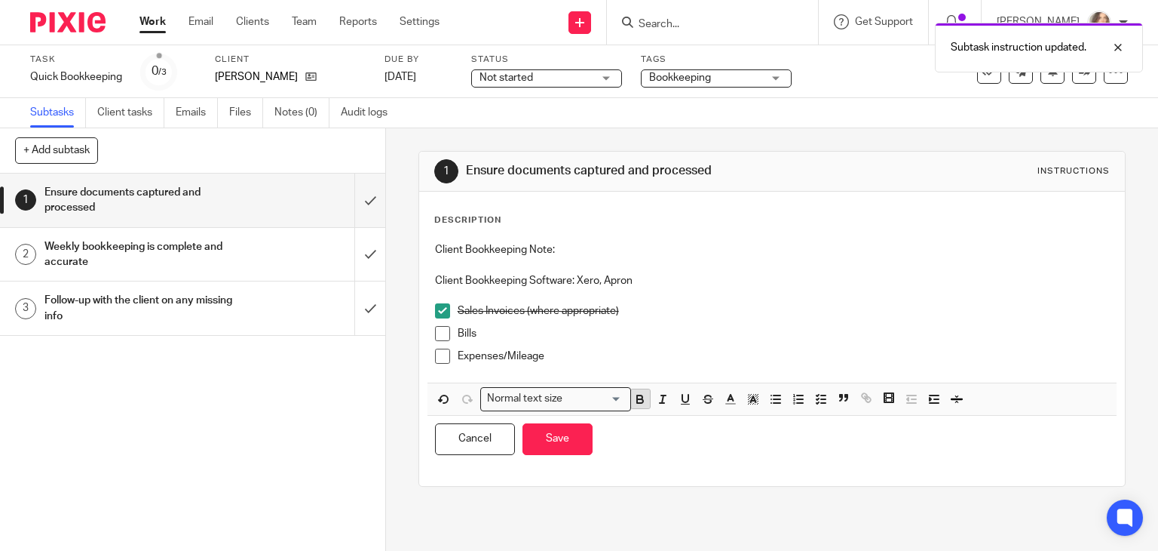
click at [637, 399] on icon "button" at bounding box center [641, 399] width 14 height 14
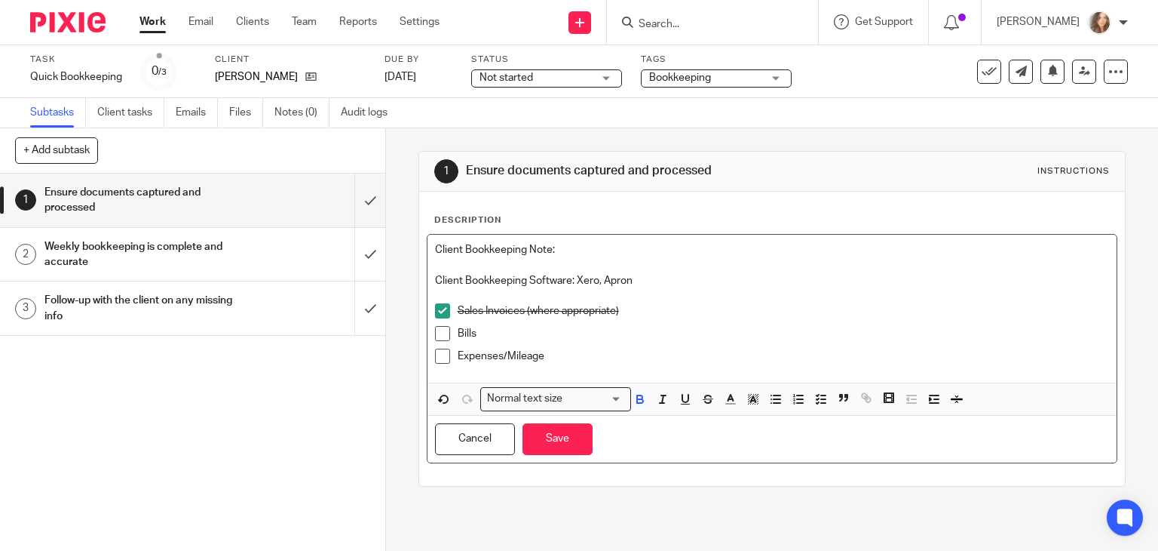
click at [753, 314] on p "Sales Invoices (where appropriate)" at bounding box center [784, 310] width 652 height 15
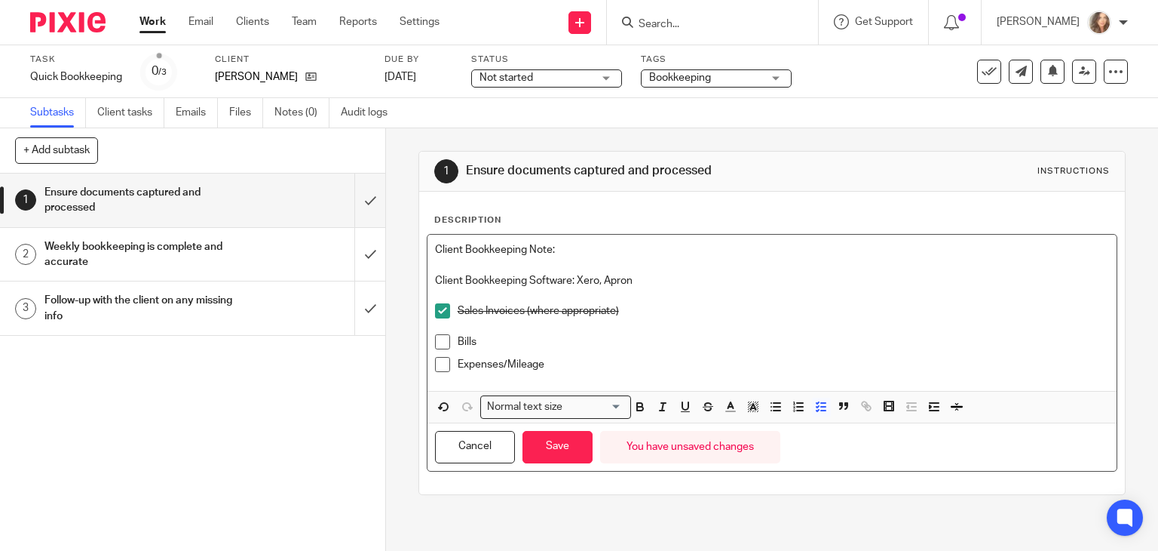
click at [733, 275] on p "Client Bookkeeping Software: Xero, Apron" at bounding box center [772, 280] width 675 height 15
click at [575, 74] on span "Not started" at bounding box center [536, 78] width 113 height 16
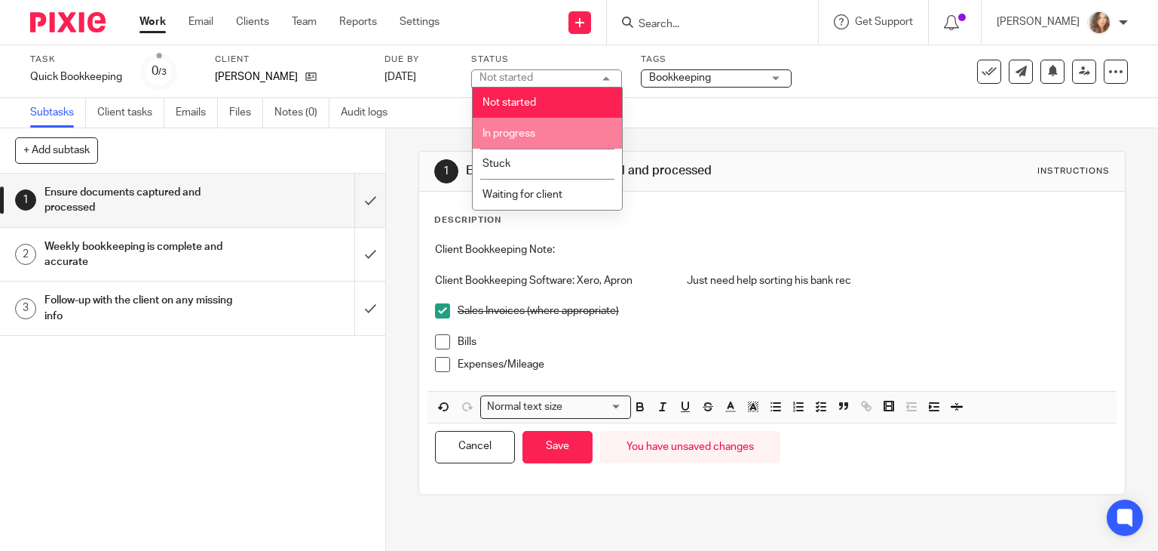
click at [548, 130] on li "In progress" at bounding box center [547, 133] width 149 height 31
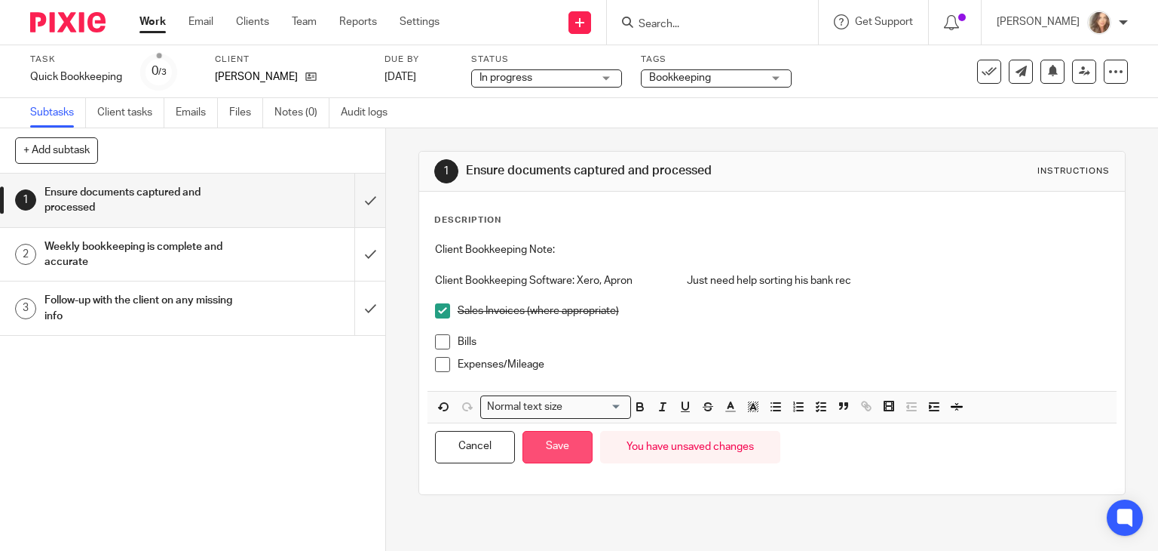
click at [541, 449] on button "Save" at bounding box center [558, 447] width 70 height 32
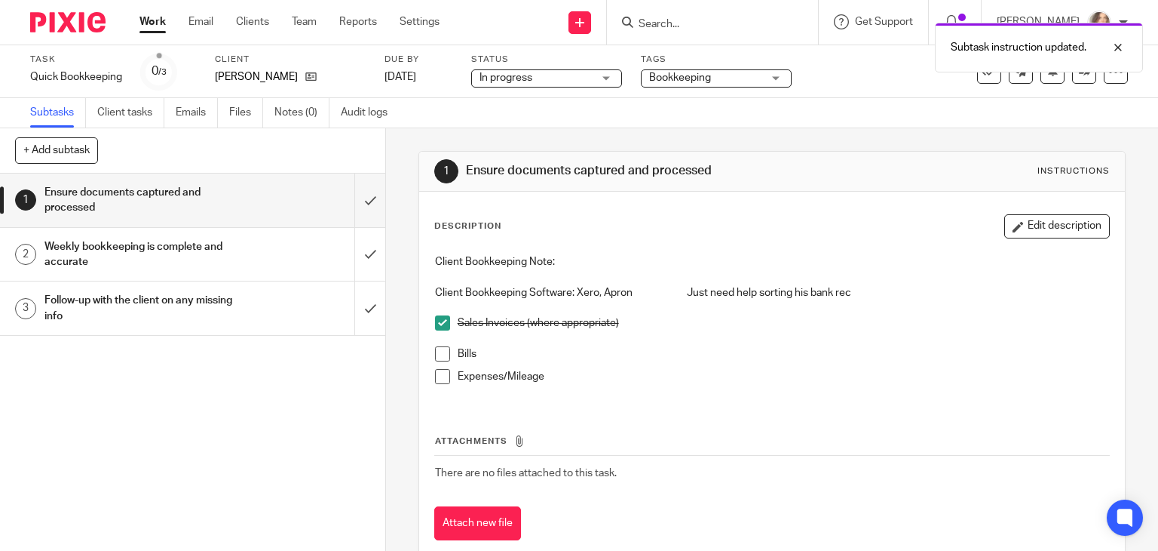
click at [153, 23] on link "Work" at bounding box center [153, 21] width 26 height 15
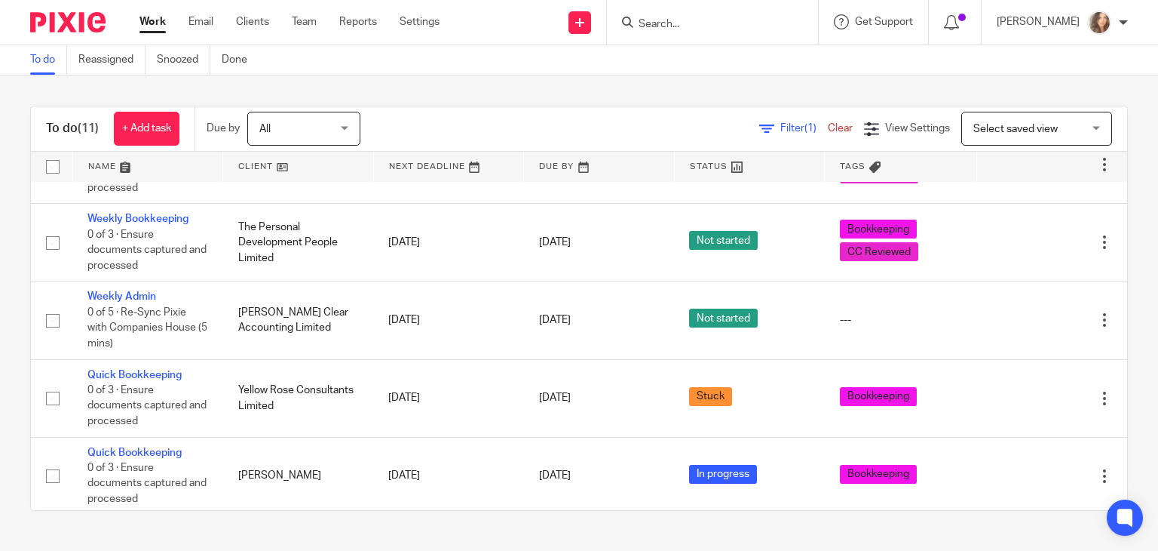
scroll to position [486, 0]
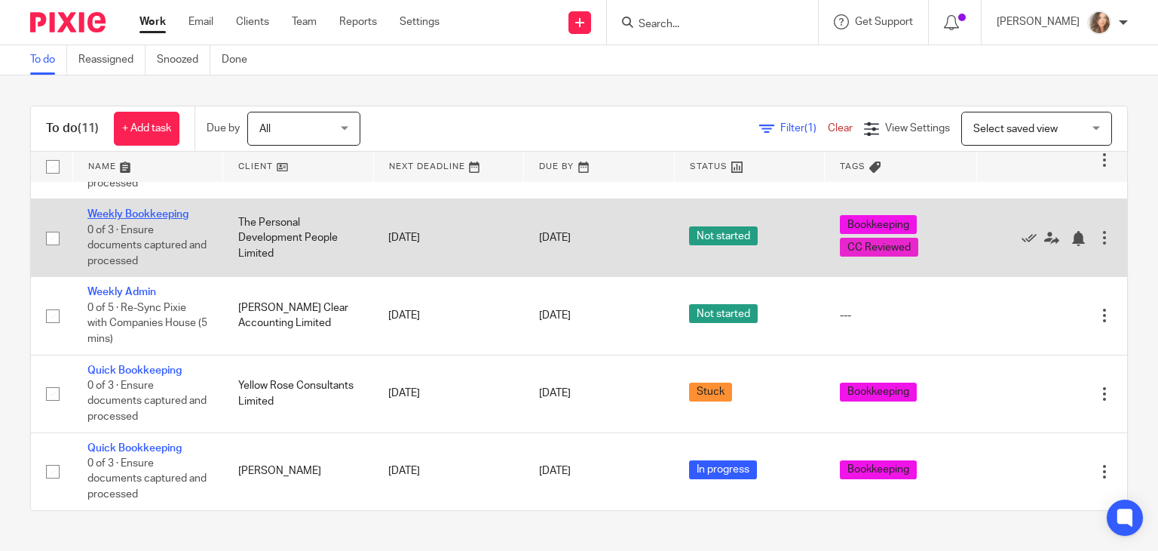
click at [151, 212] on link "Weekly Bookkeeping" at bounding box center [137, 214] width 101 height 11
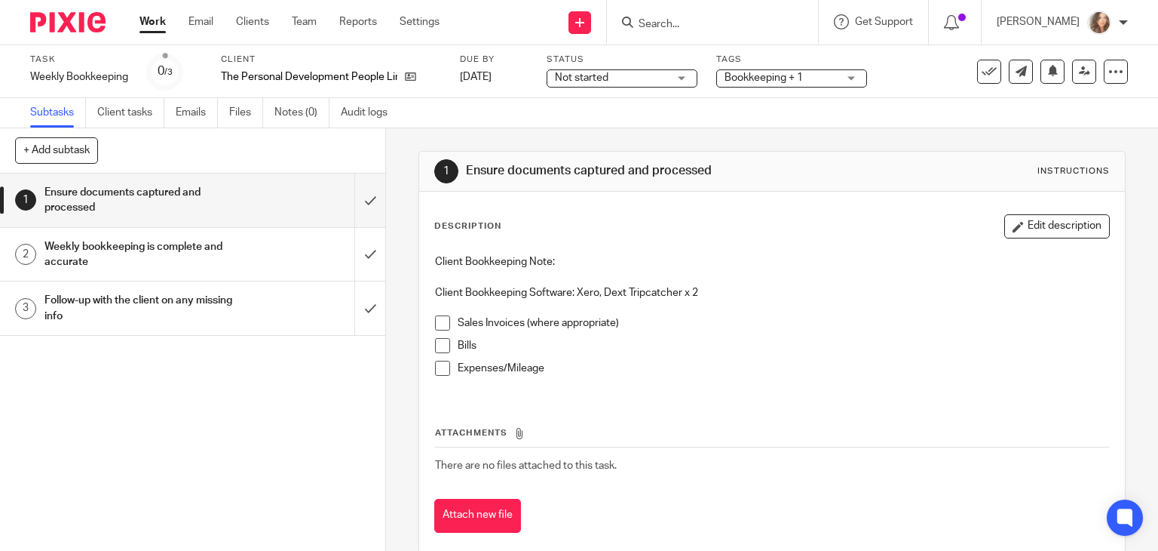
click at [435, 320] on span at bounding box center [442, 322] width 15 height 15
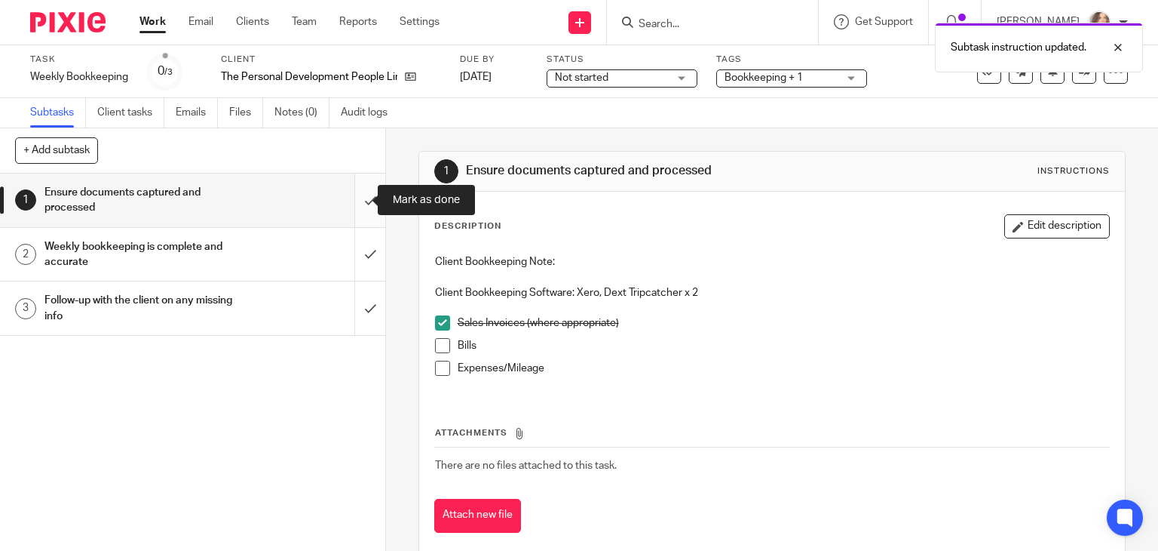
click at [351, 194] on input "submit" at bounding box center [192, 200] width 385 height 54
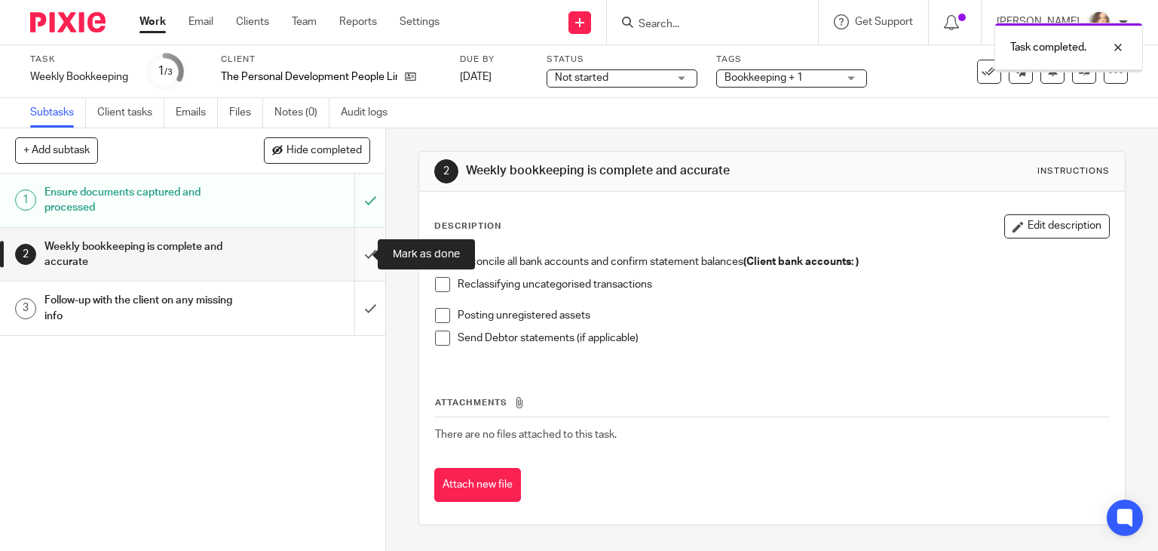
click at [353, 249] on input "submit" at bounding box center [192, 255] width 385 height 54
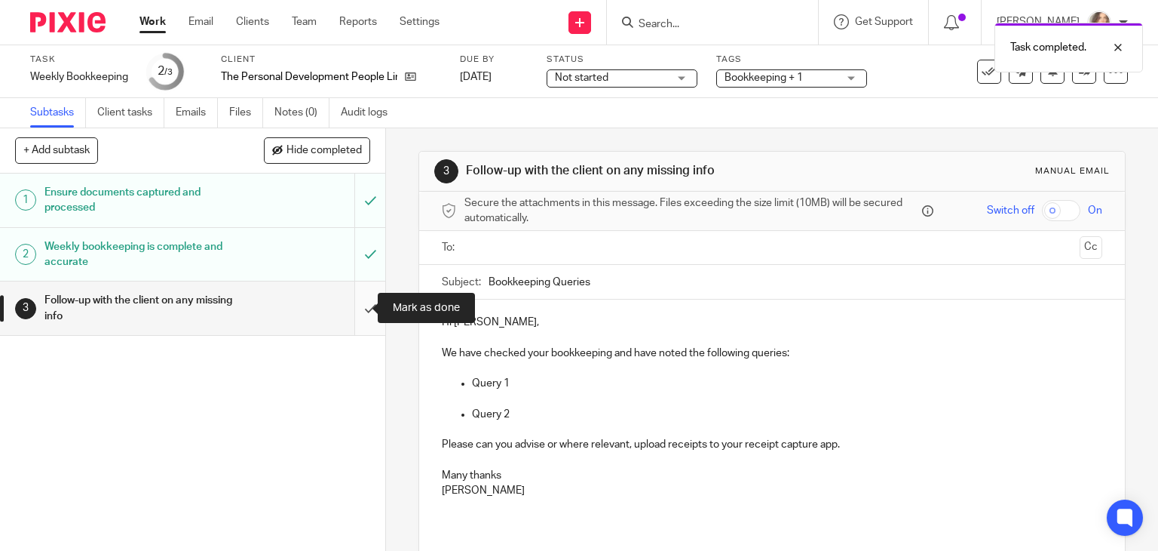
click at [353, 308] on input "submit" at bounding box center [192, 308] width 385 height 54
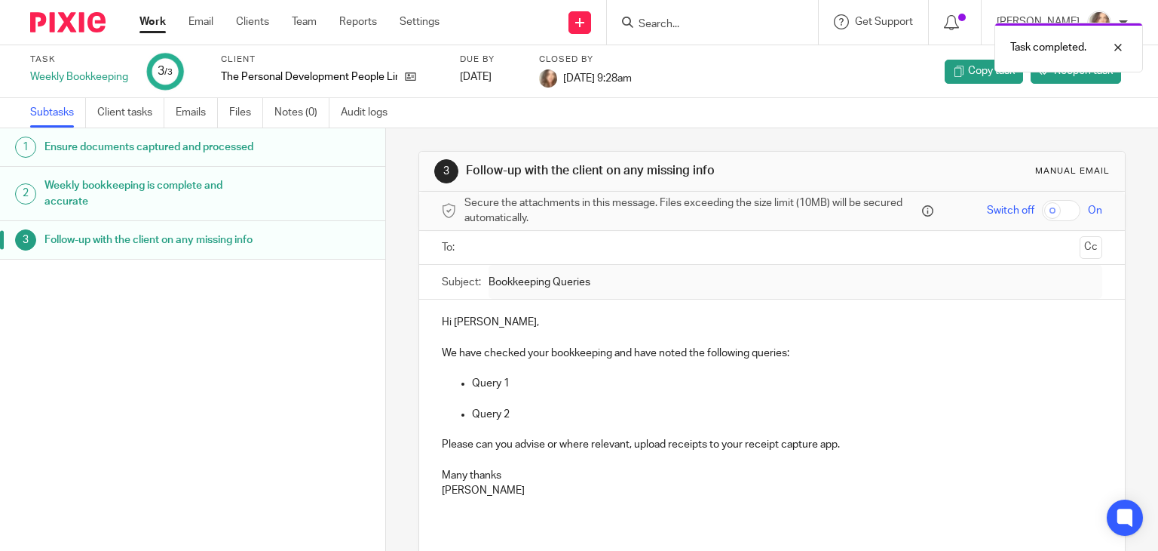
click at [152, 23] on link "Work" at bounding box center [153, 21] width 26 height 15
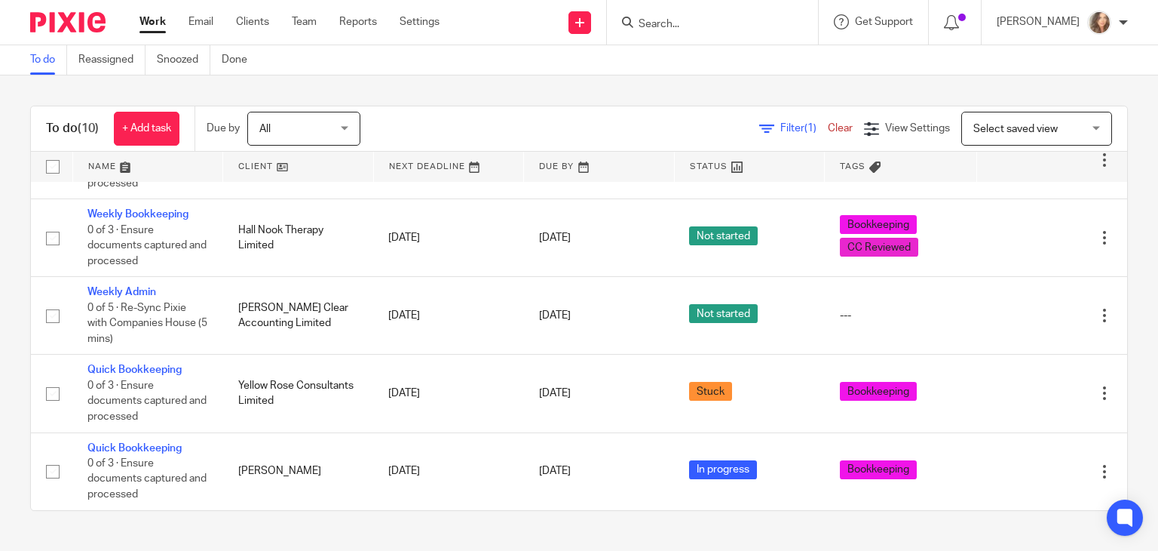
scroll to position [386, 0]
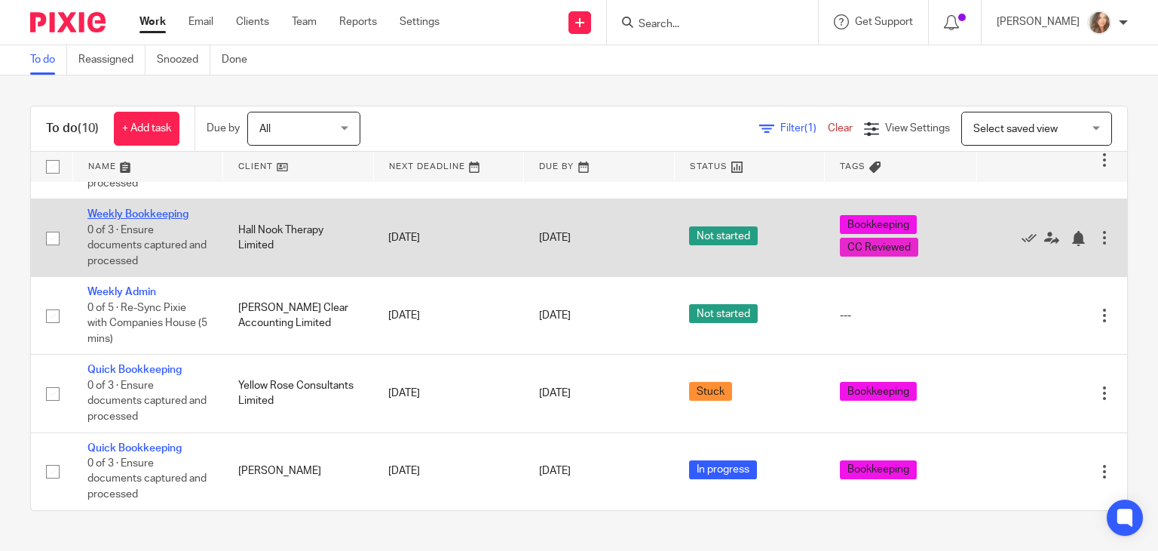
click at [148, 219] on link "Weekly Bookkeeping" at bounding box center [137, 214] width 101 height 11
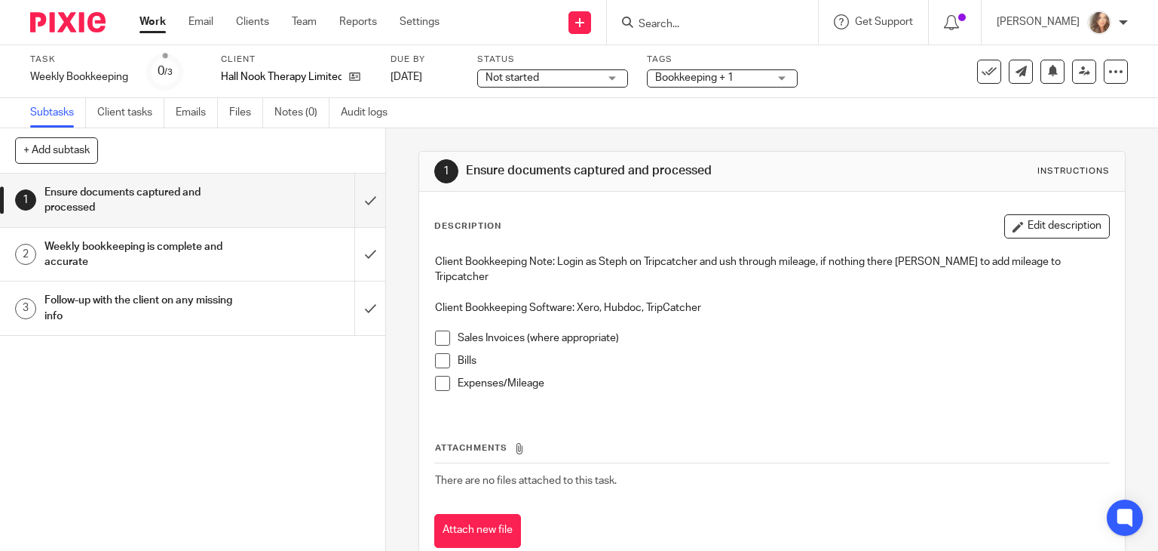
click at [437, 339] on span at bounding box center [442, 337] width 15 height 15
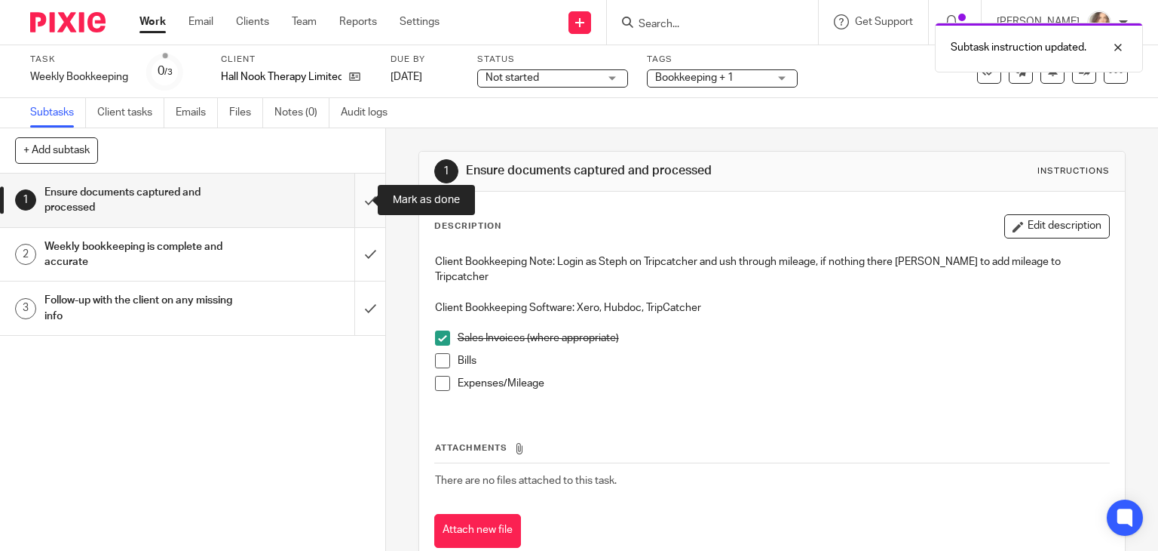
click at [354, 196] on input "submit" at bounding box center [192, 200] width 385 height 54
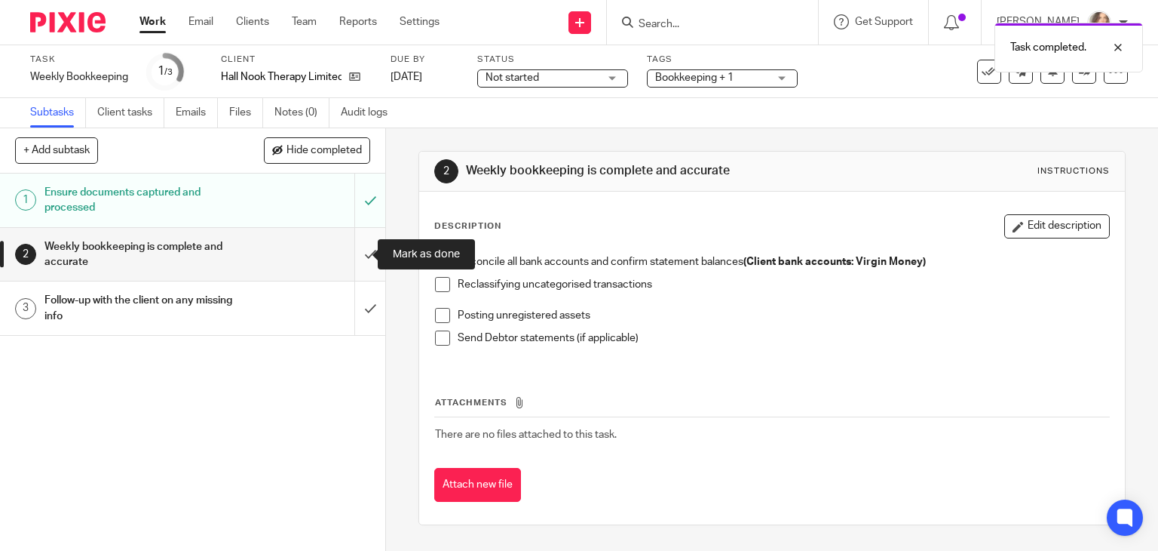
click at [354, 250] on input "submit" at bounding box center [192, 255] width 385 height 54
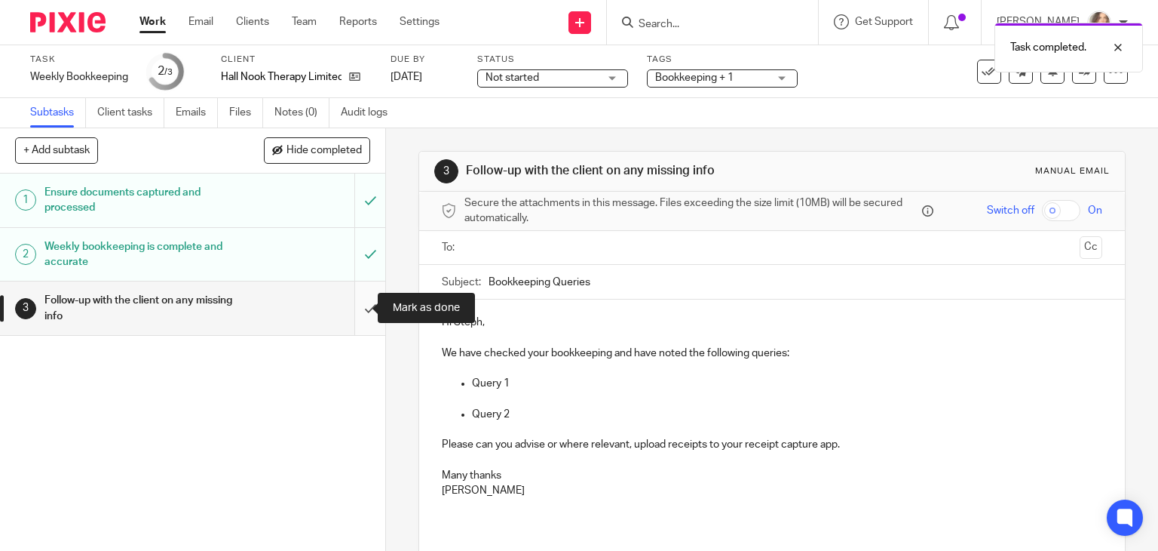
click at [356, 302] on input "submit" at bounding box center [192, 308] width 385 height 54
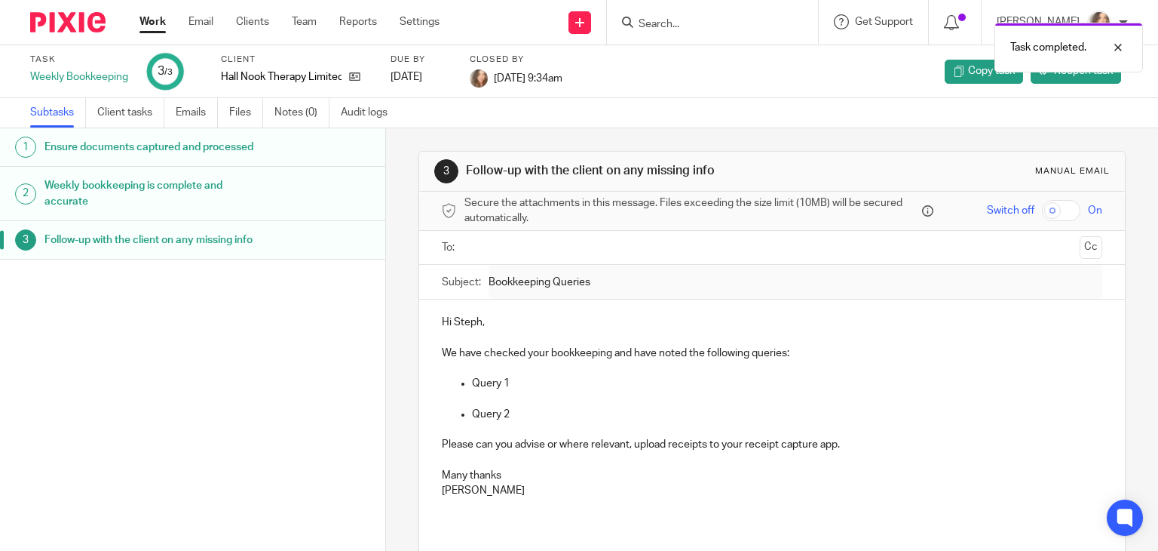
click at [154, 20] on link "Work" at bounding box center [153, 21] width 26 height 15
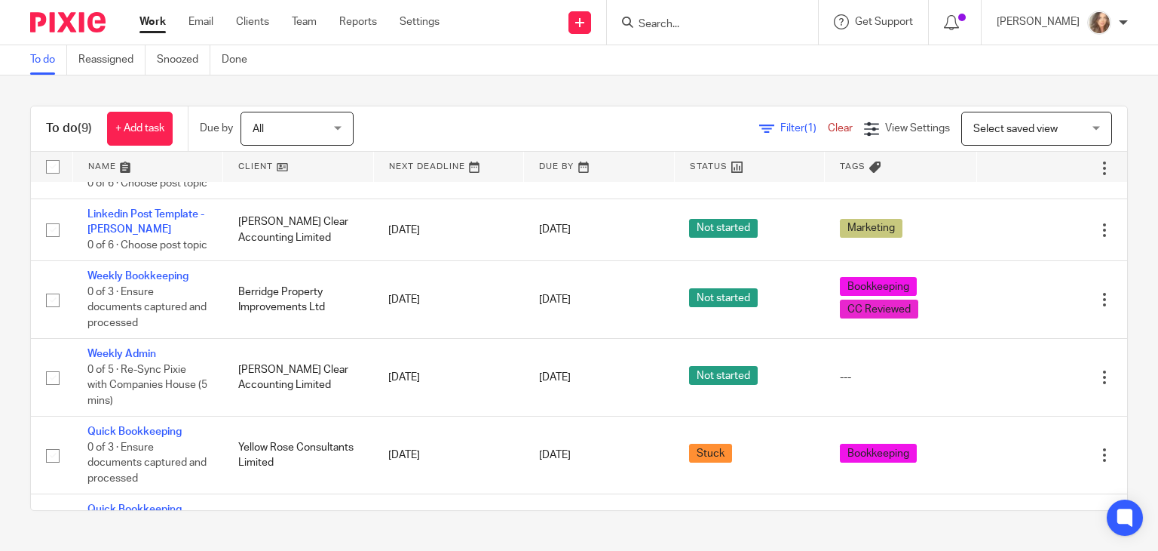
scroll to position [217, 0]
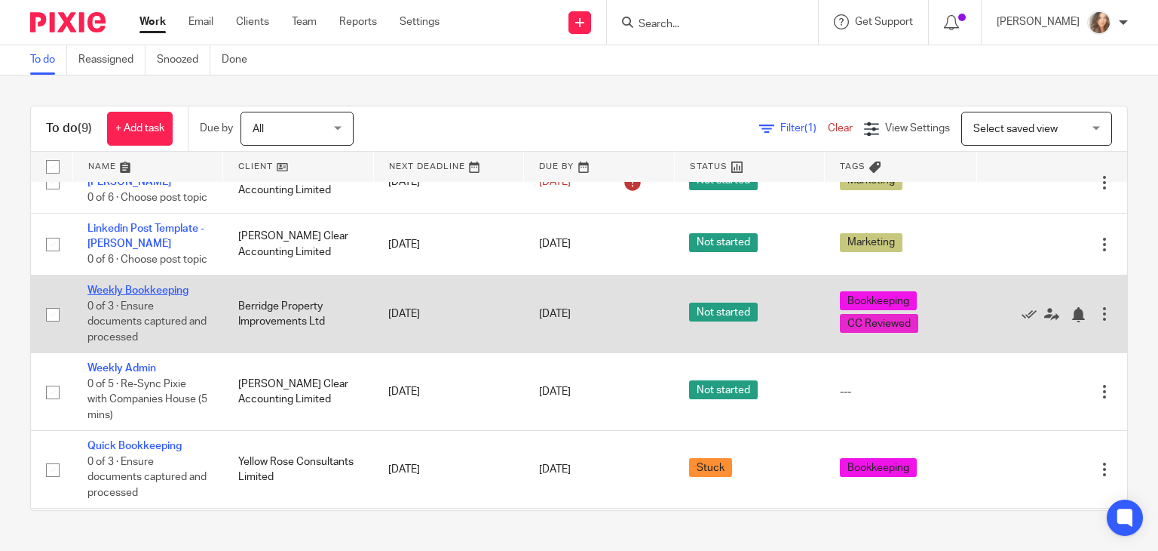
click at [163, 296] on link "Weekly Bookkeeping" at bounding box center [137, 290] width 101 height 11
